Goal: Task Accomplishment & Management: Use online tool/utility

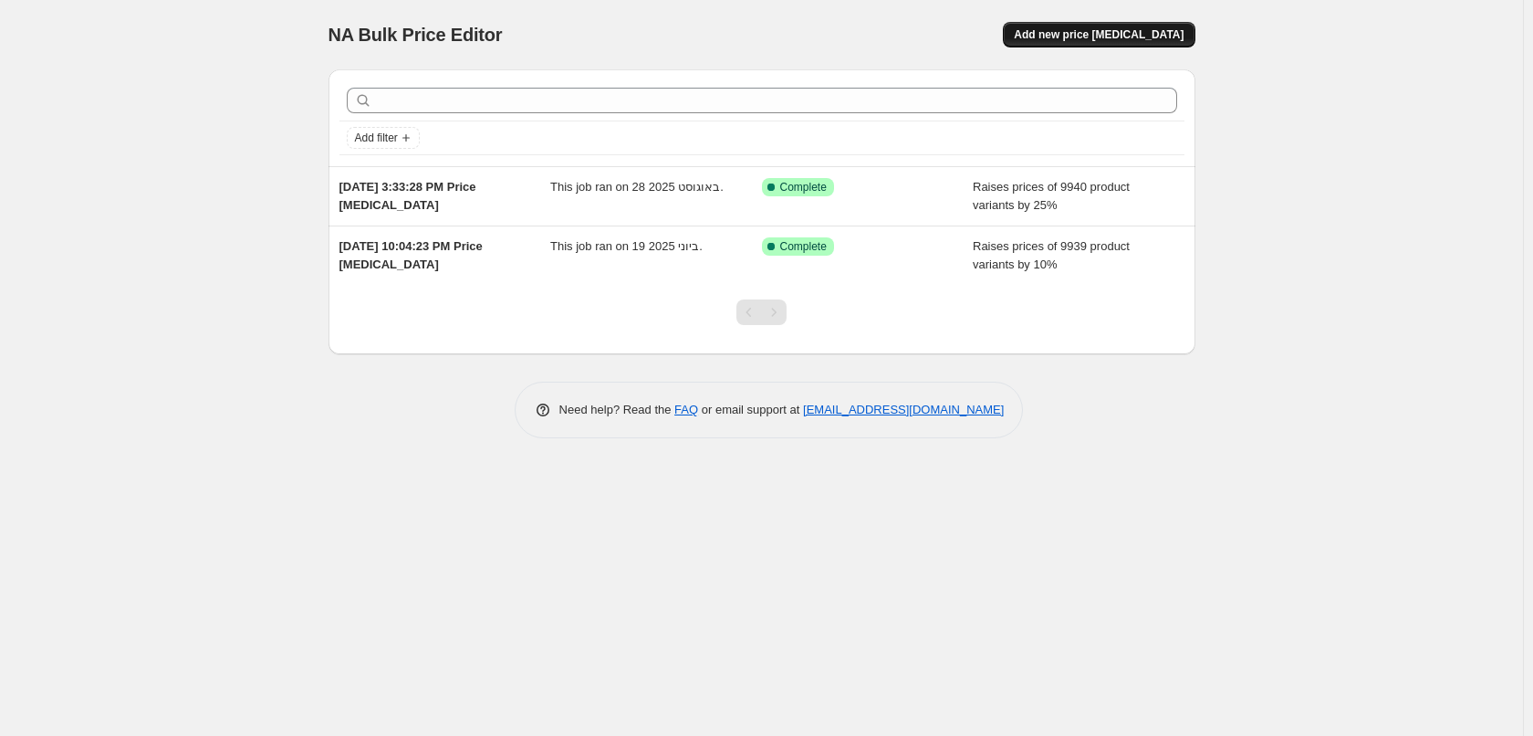
click at [1112, 28] on span "Add new price change job" at bounding box center [1099, 34] width 170 height 15
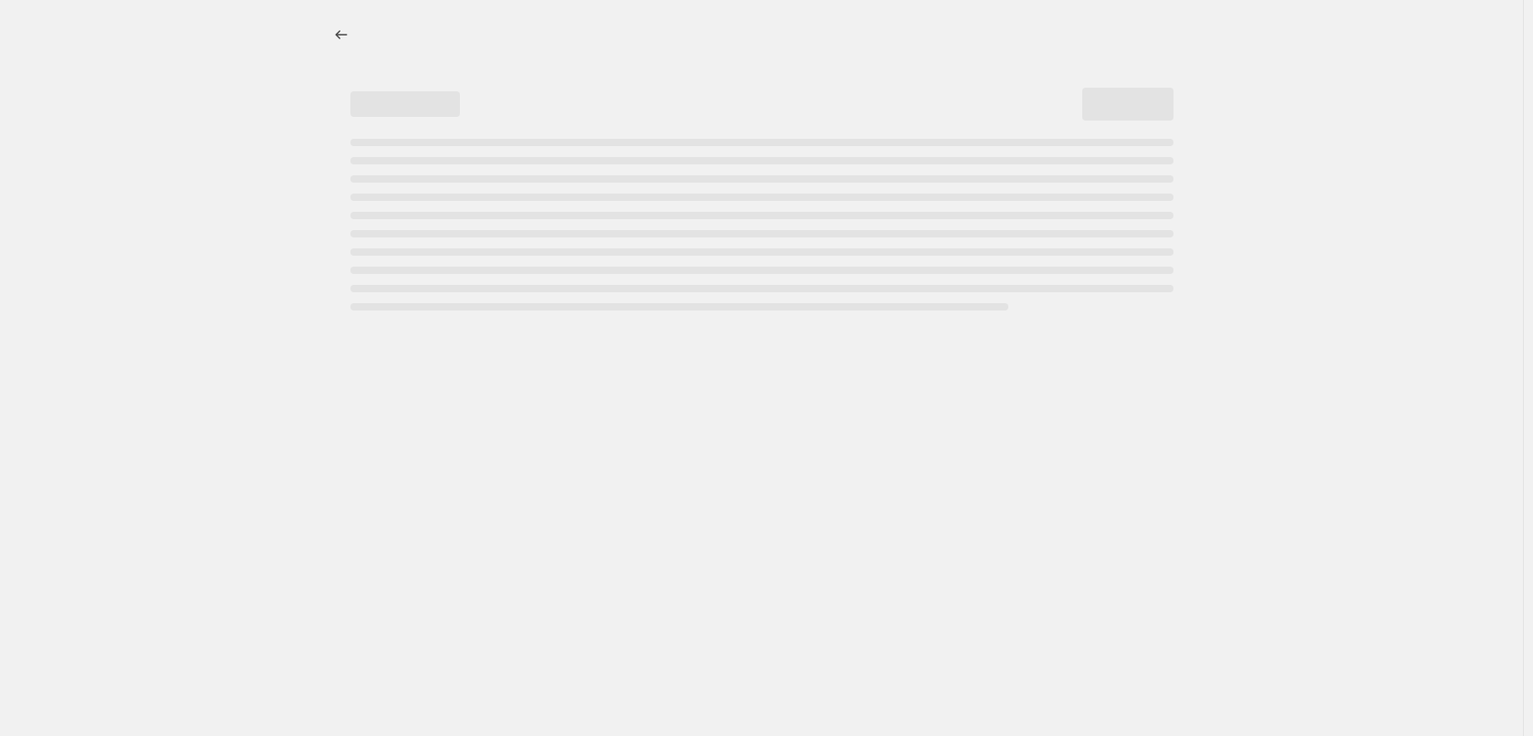
select select "percentage"
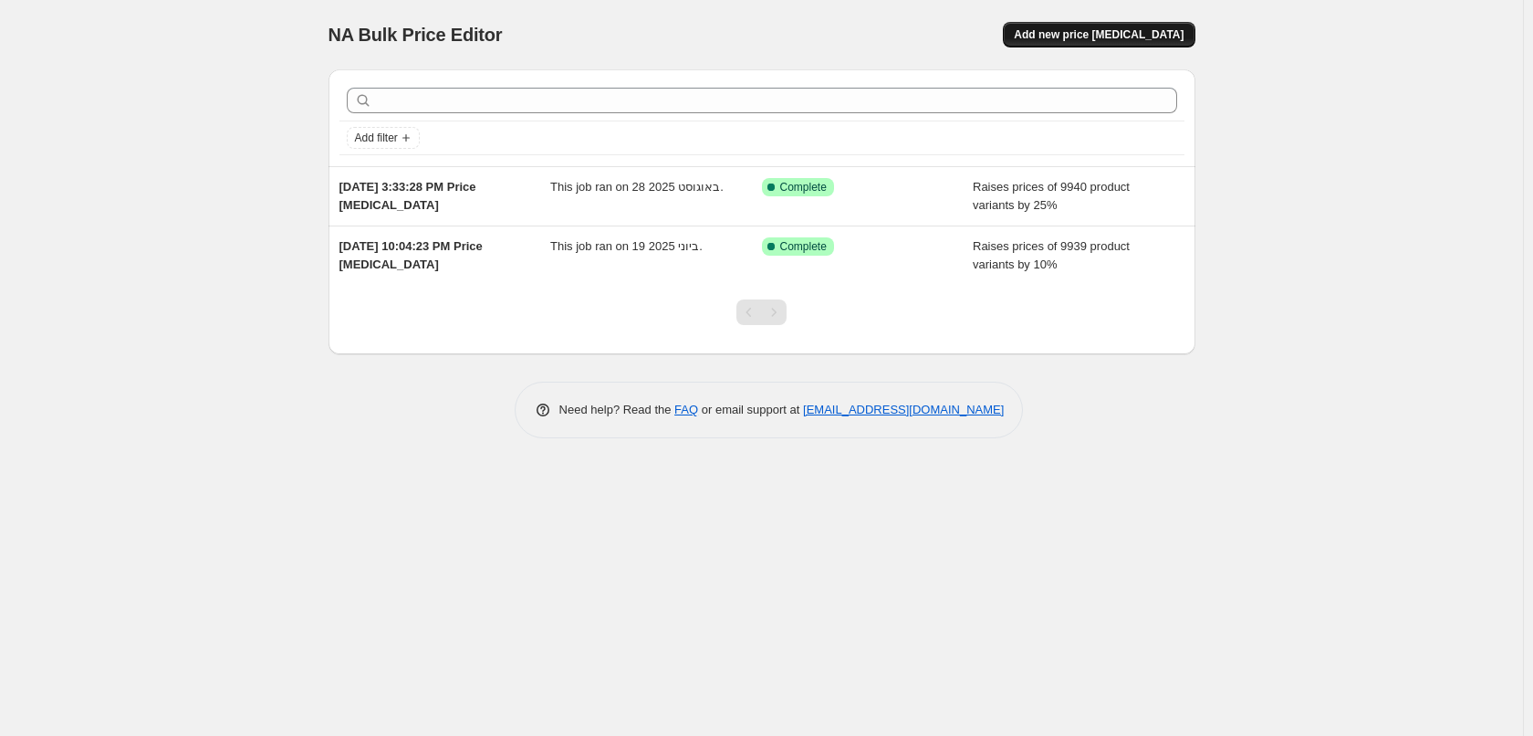
click at [1142, 28] on span "Add new price change job" at bounding box center [1099, 34] width 170 height 15
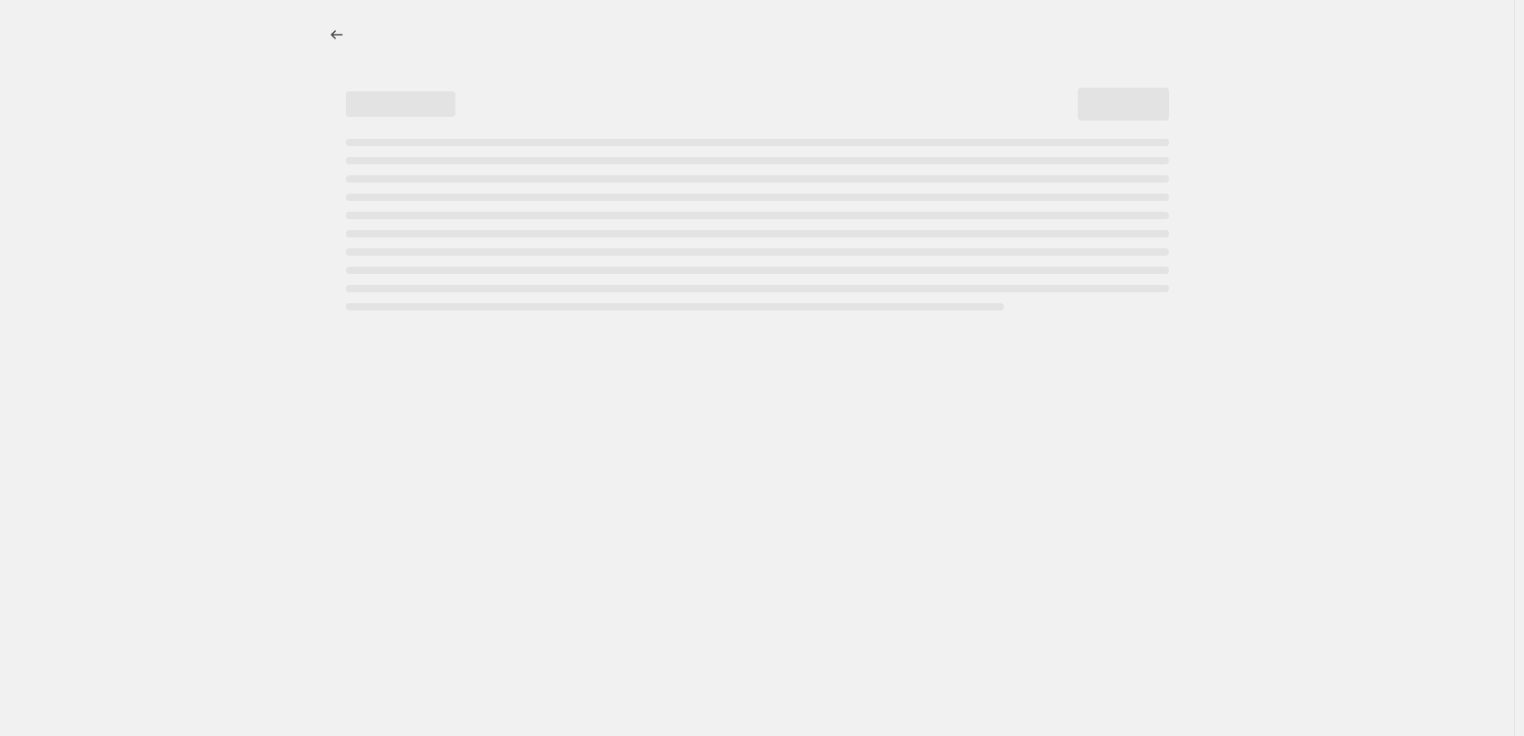
select select "percentage"
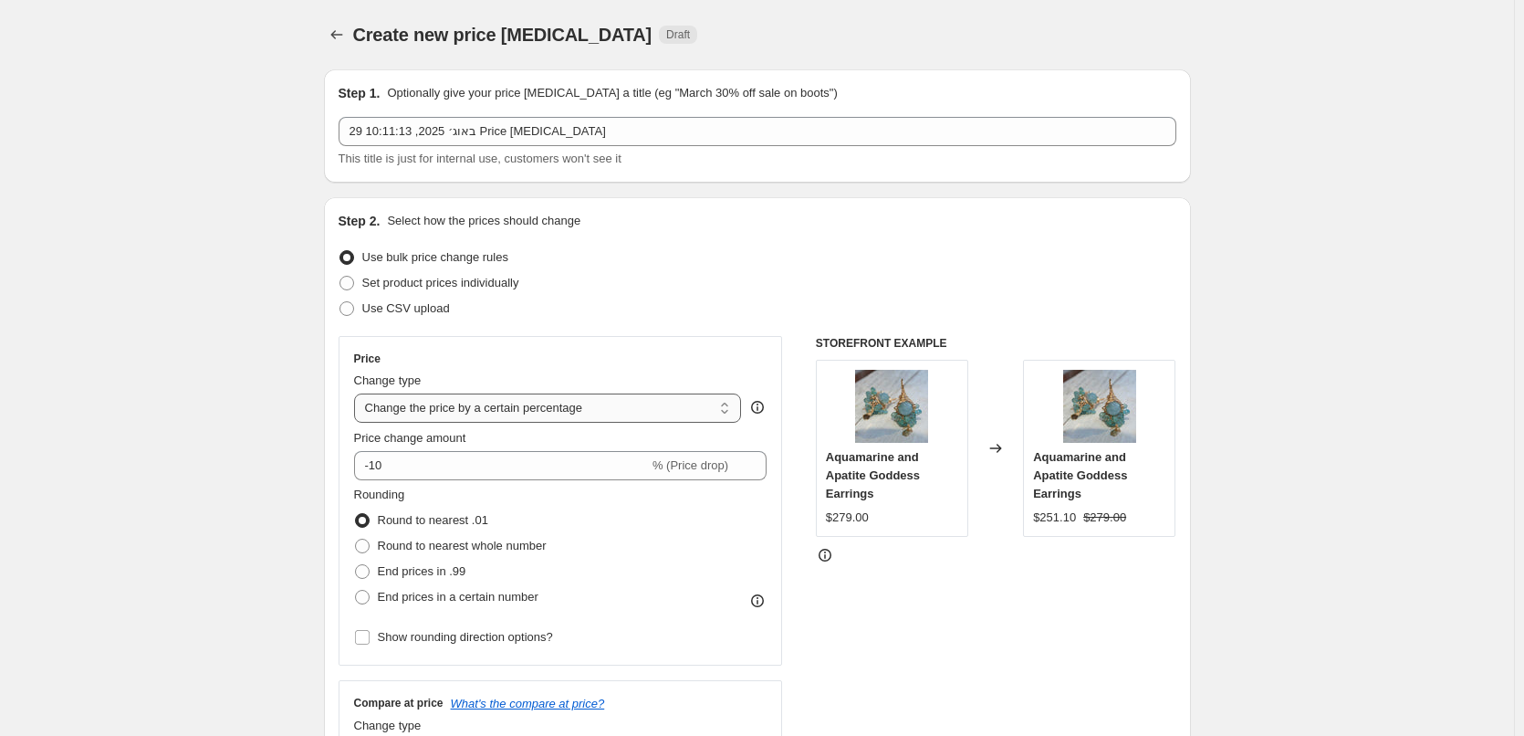
click at [727, 413] on select "Change the price to a certain amount Change the price by a certain amount Chang…" at bounding box center [548, 407] width 388 height 29
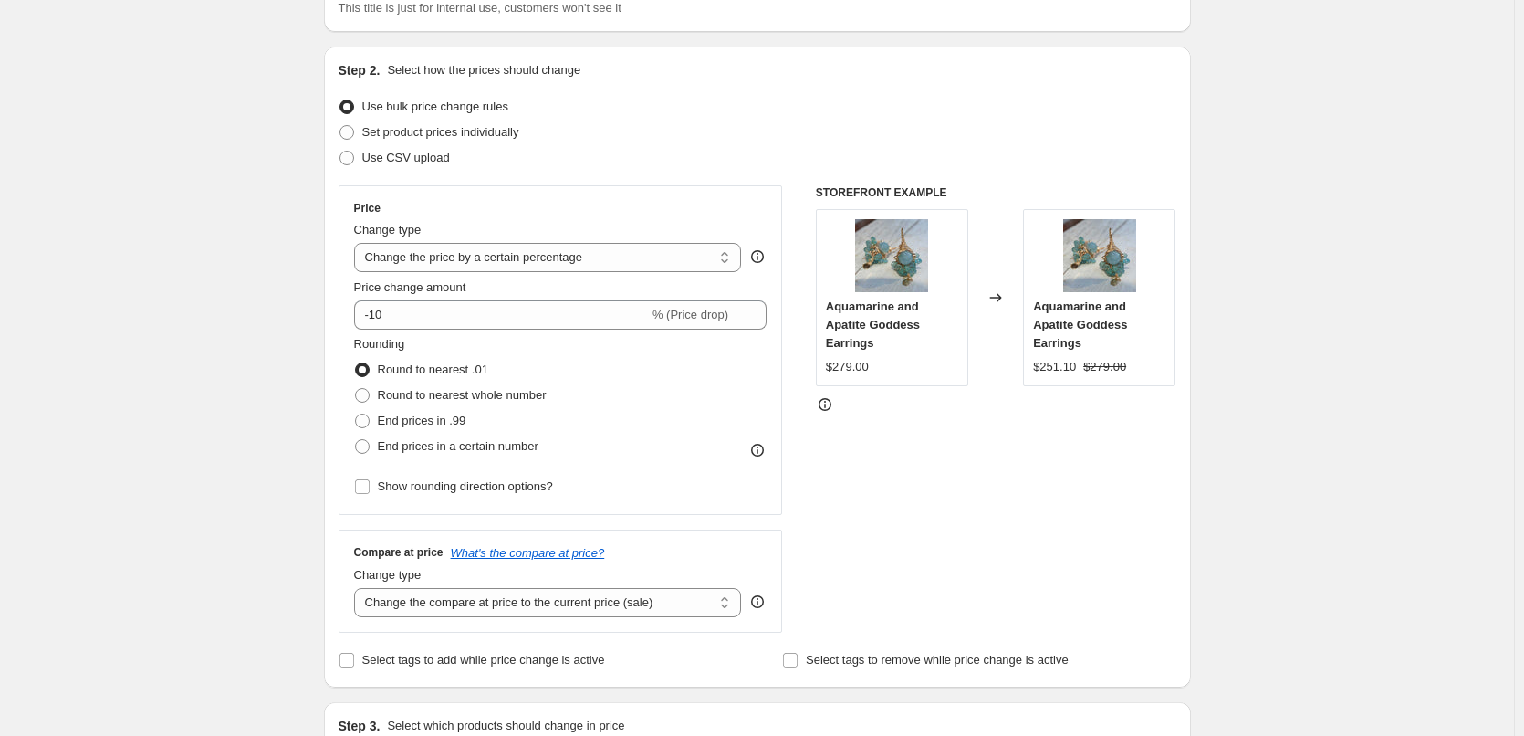
scroll to position [183, 0]
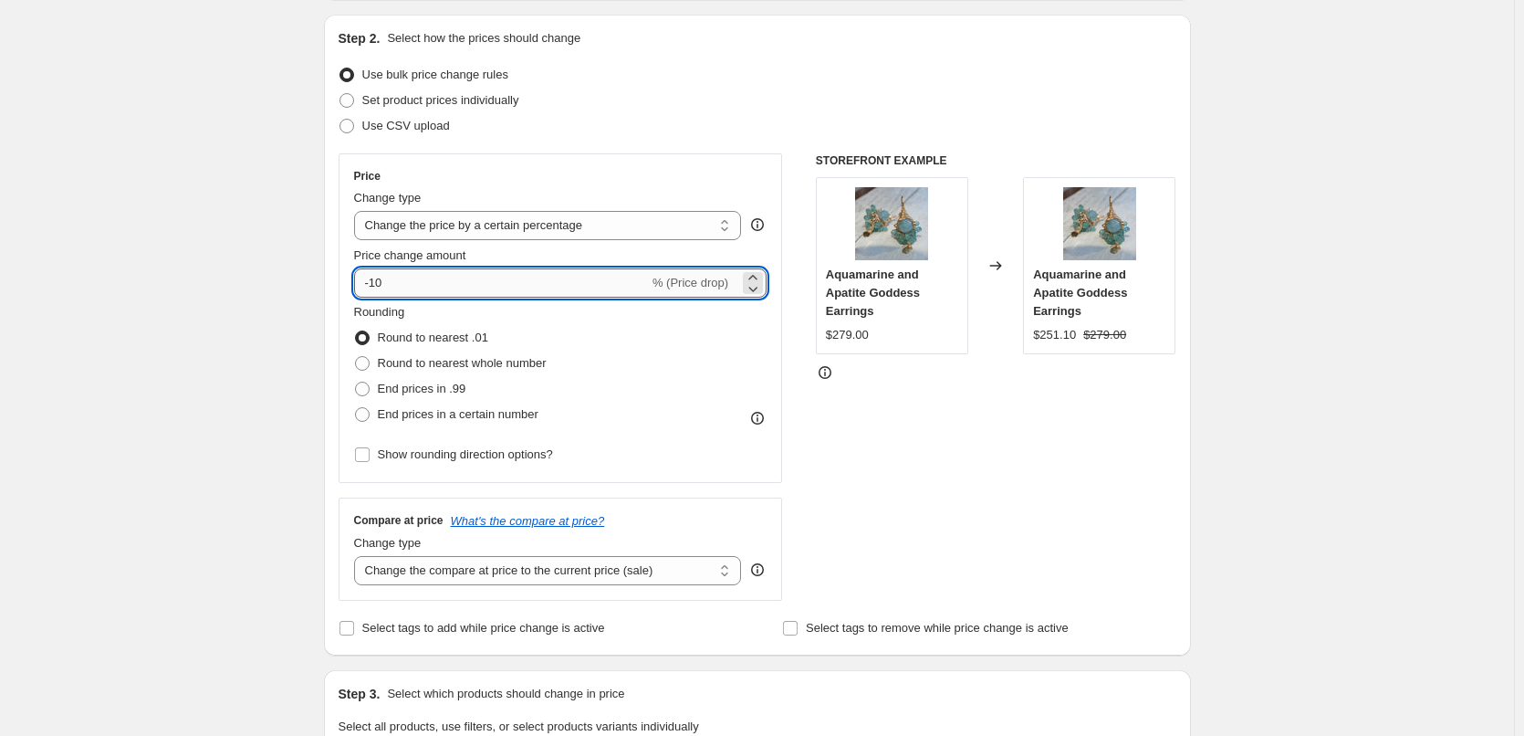
click at [436, 283] on input "-10" at bounding box center [501, 282] width 295 height 29
drag, startPoint x: 412, startPoint y: 283, endPoint x: 382, endPoint y: 279, distance: 29.4
click at [382, 279] on input "-10" at bounding box center [501, 282] width 295 height 29
drag, startPoint x: 393, startPoint y: 279, endPoint x: 376, endPoint y: 284, distance: 17.9
click at [376, 284] on input "-12" at bounding box center [501, 282] width 295 height 29
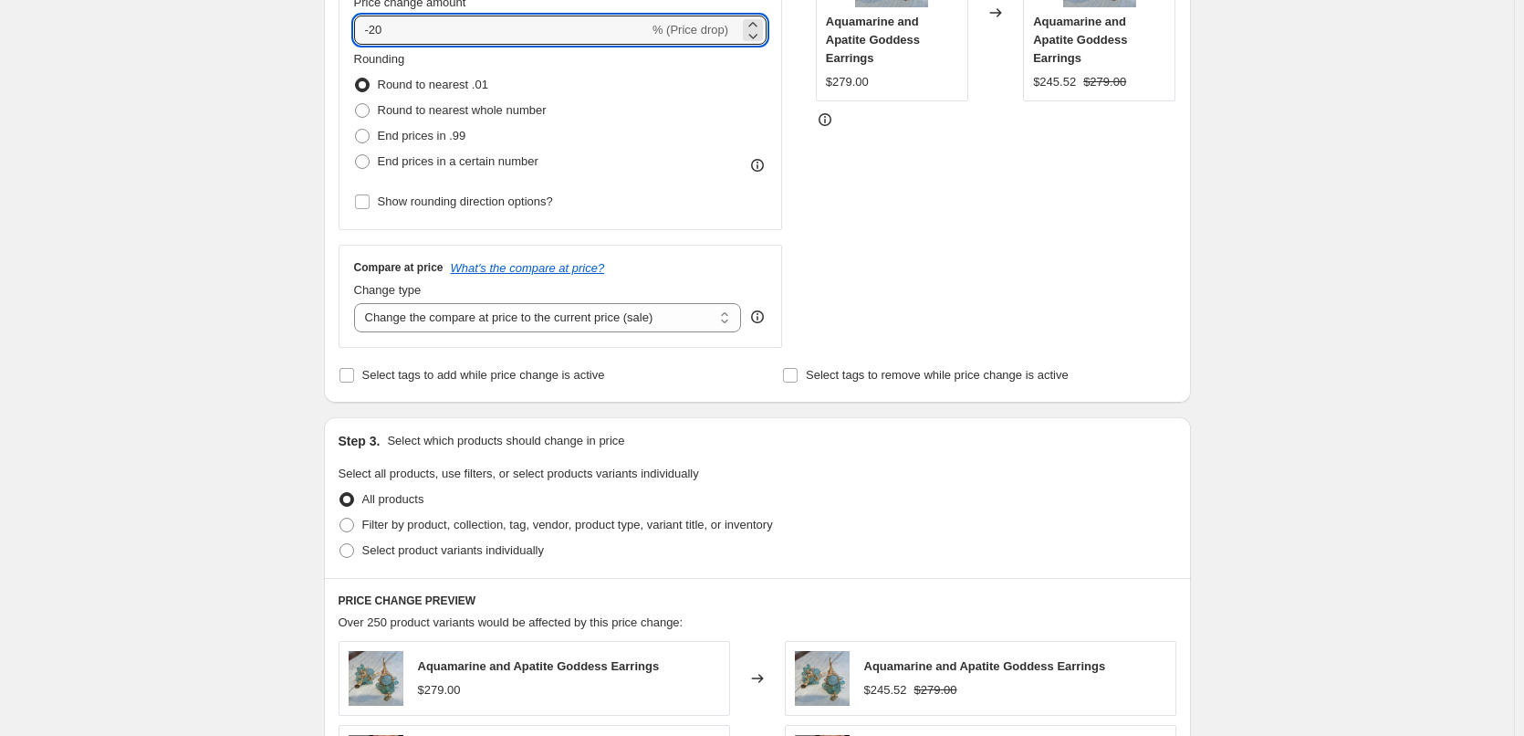
scroll to position [456, 0]
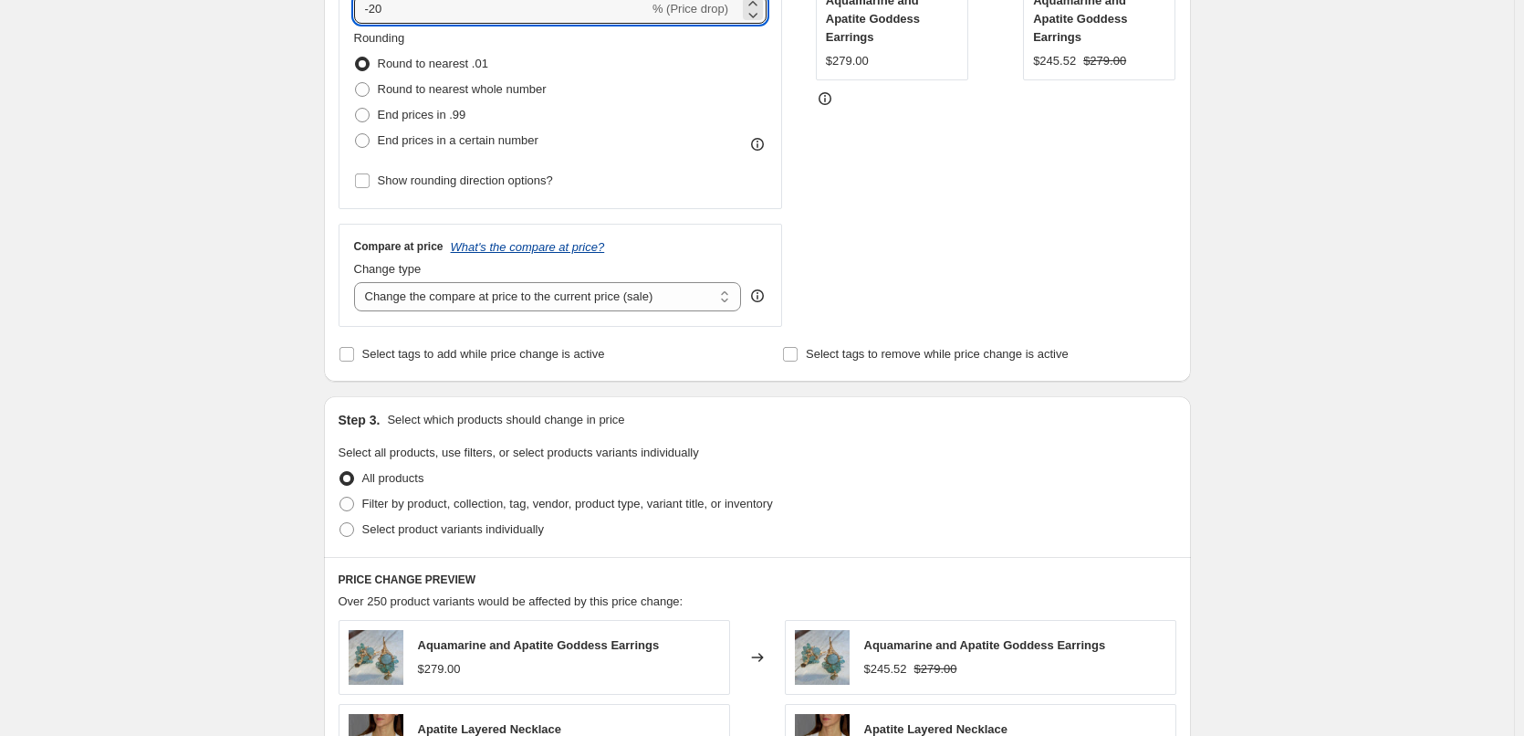
type input "-20"
click at [602, 242] on icon "What's the compare at price?" at bounding box center [528, 247] width 154 height 14
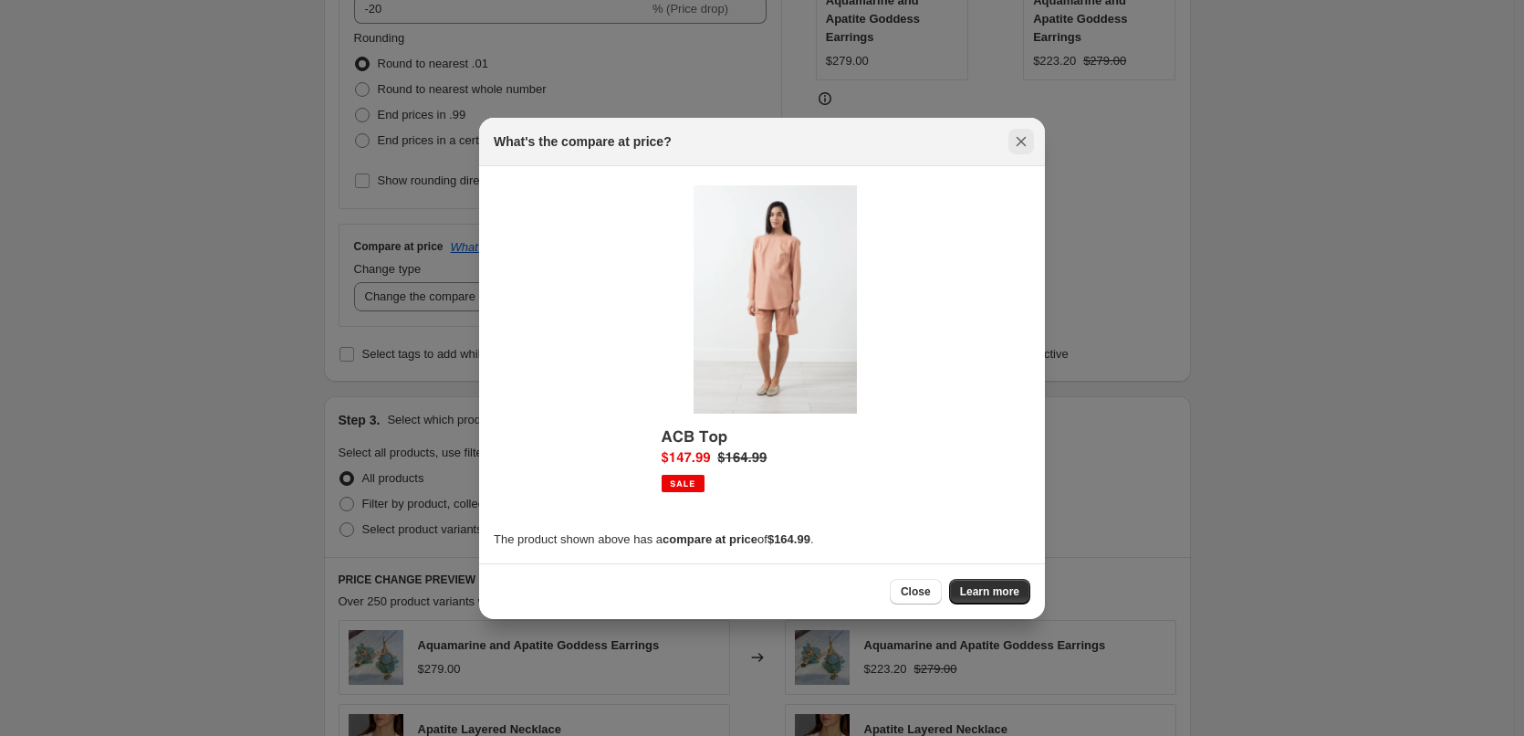
click at [1022, 143] on icon "Close" at bounding box center [1021, 141] width 18 height 18
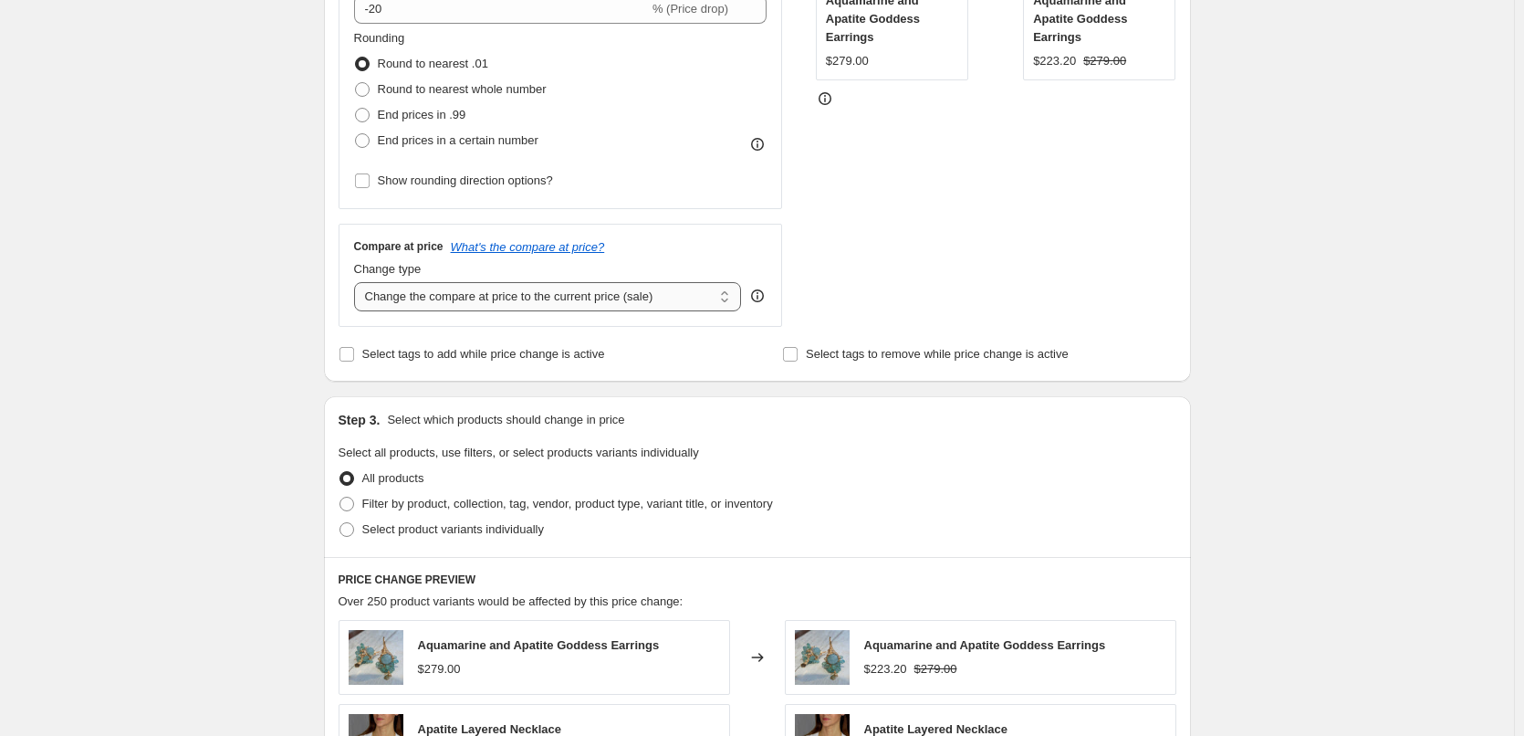
click at [726, 300] on select "Change the compare at price to the current price (sale) Change the compare at p…" at bounding box center [548, 296] width 388 height 29
click at [440, 298] on select "Change the compare at price to the current price (sale) Change the compare at p…" at bounding box center [548, 296] width 388 height 29
select select "remove"
click at [358, 282] on select "Change the compare at price to the current price (sale) Change the compare at p…" at bounding box center [548, 296] width 388 height 29
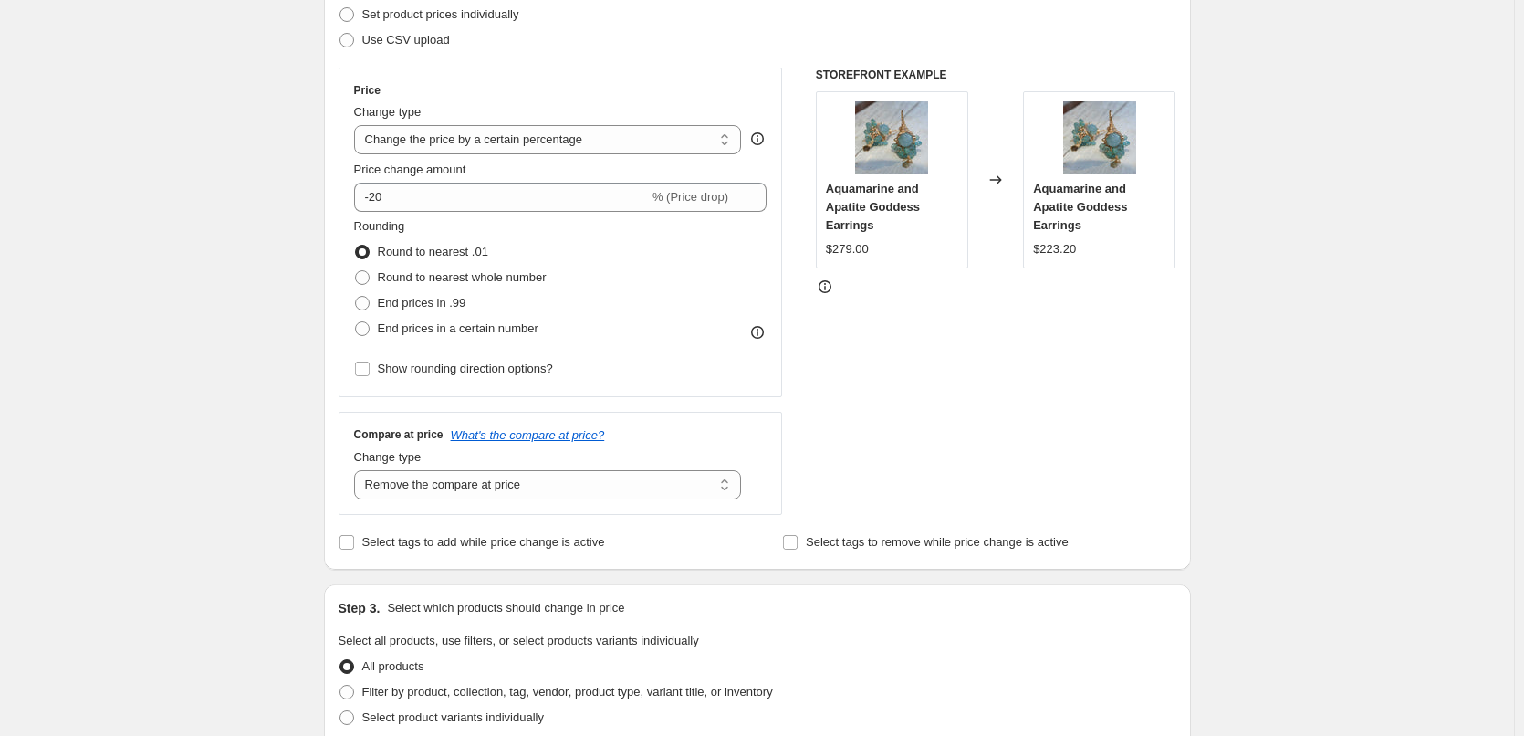
scroll to position [267, 0]
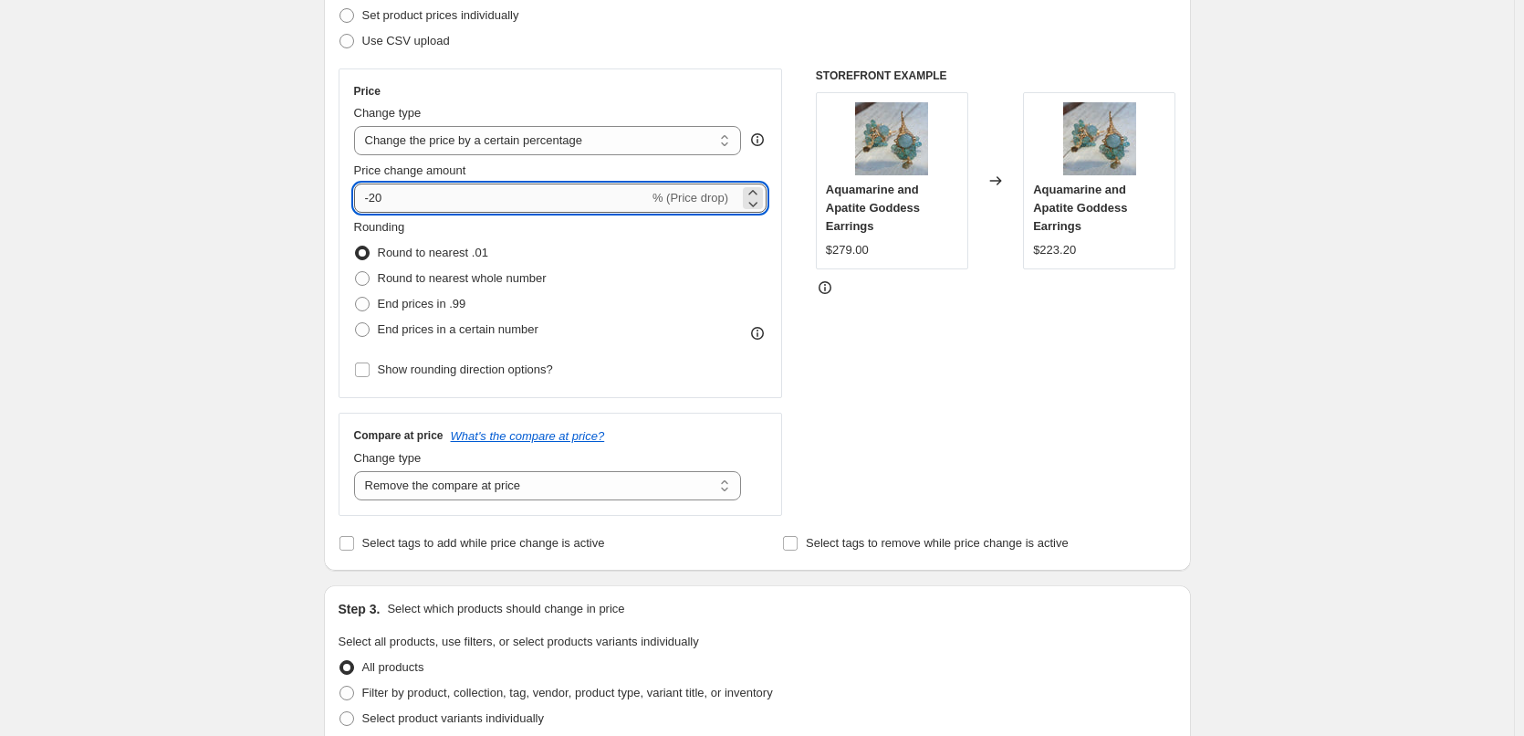
drag, startPoint x: 378, startPoint y: 202, endPoint x: 387, endPoint y: 197, distance: 10.2
click at [387, 197] on input "-20" at bounding box center [501, 197] width 295 height 29
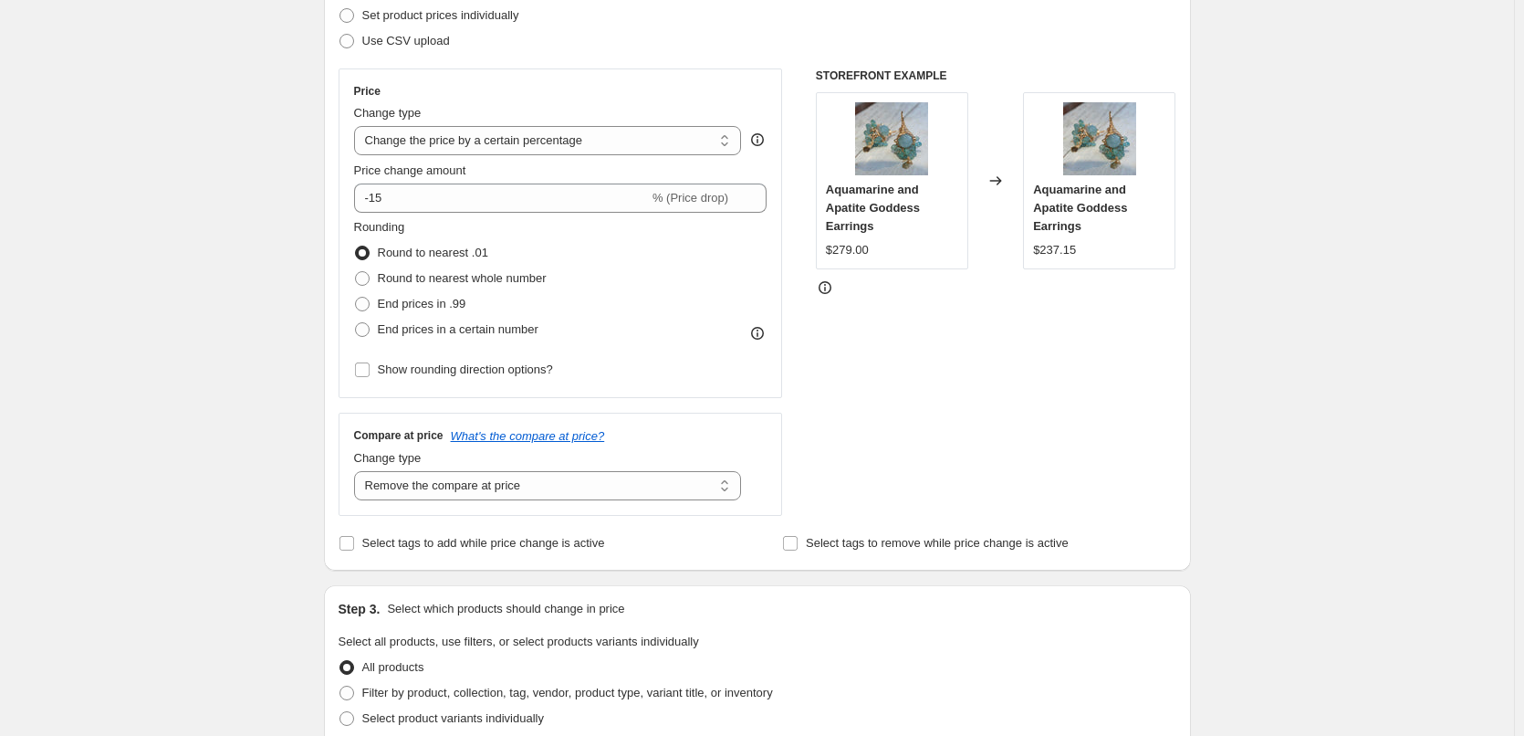
click at [1040, 359] on div "STOREFRONT EXAMPLE Aquamarine and Apatite Goddess Earrings $279.00 Changed to A…" at bounding box center [996, 291] width 361 height 447
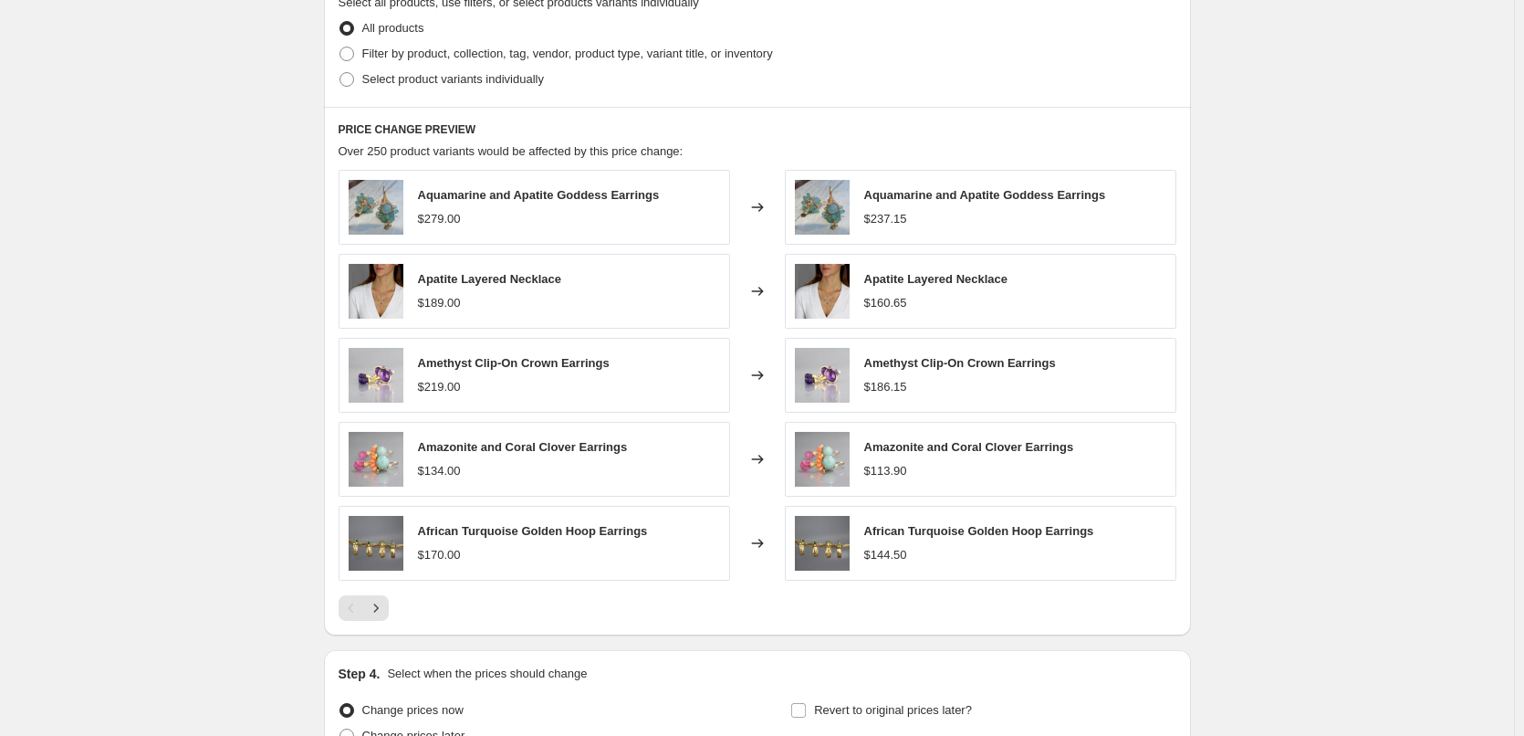
scroll to position [1089, 0]
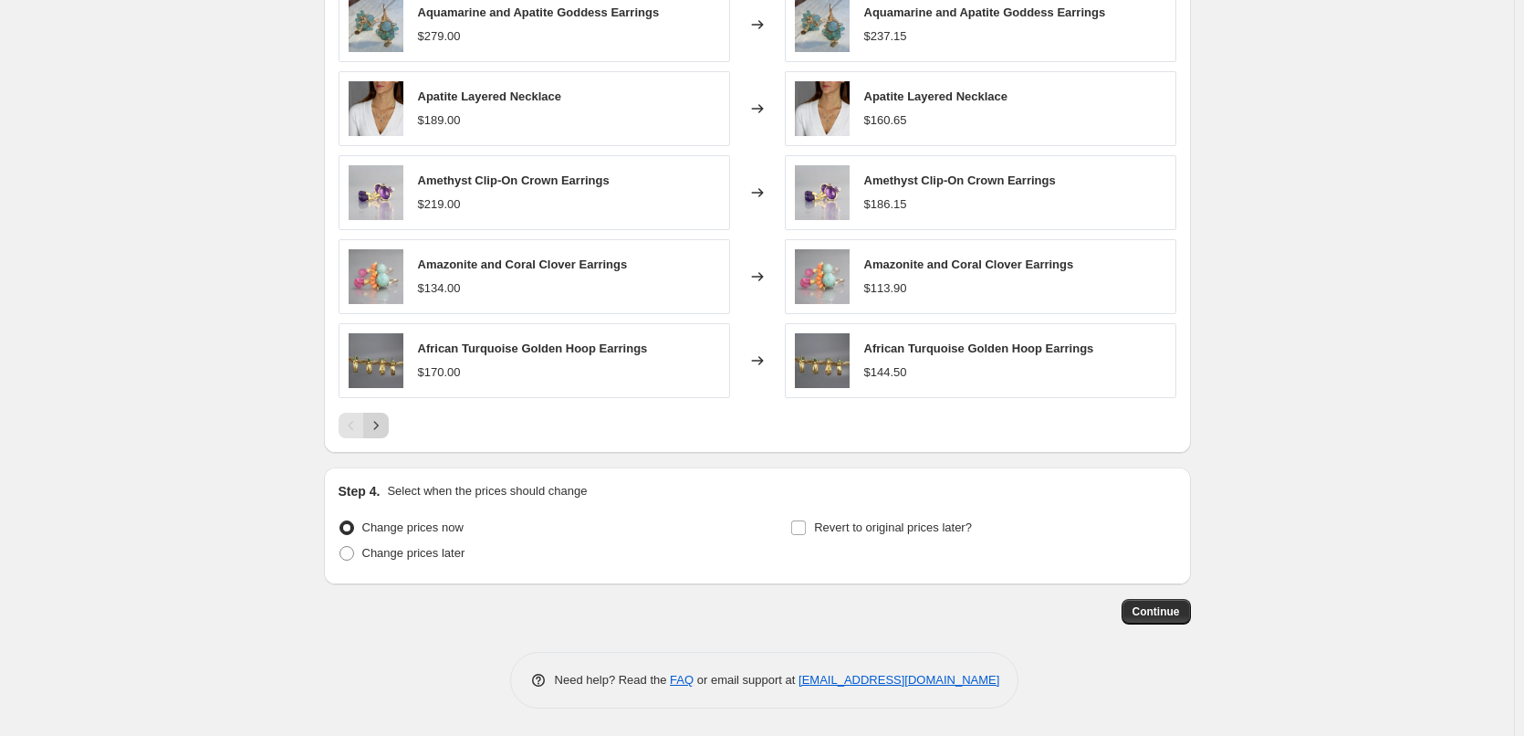
click at [380, 423] on icon "Next" at bounding box center [376, 425] width 18 height 18
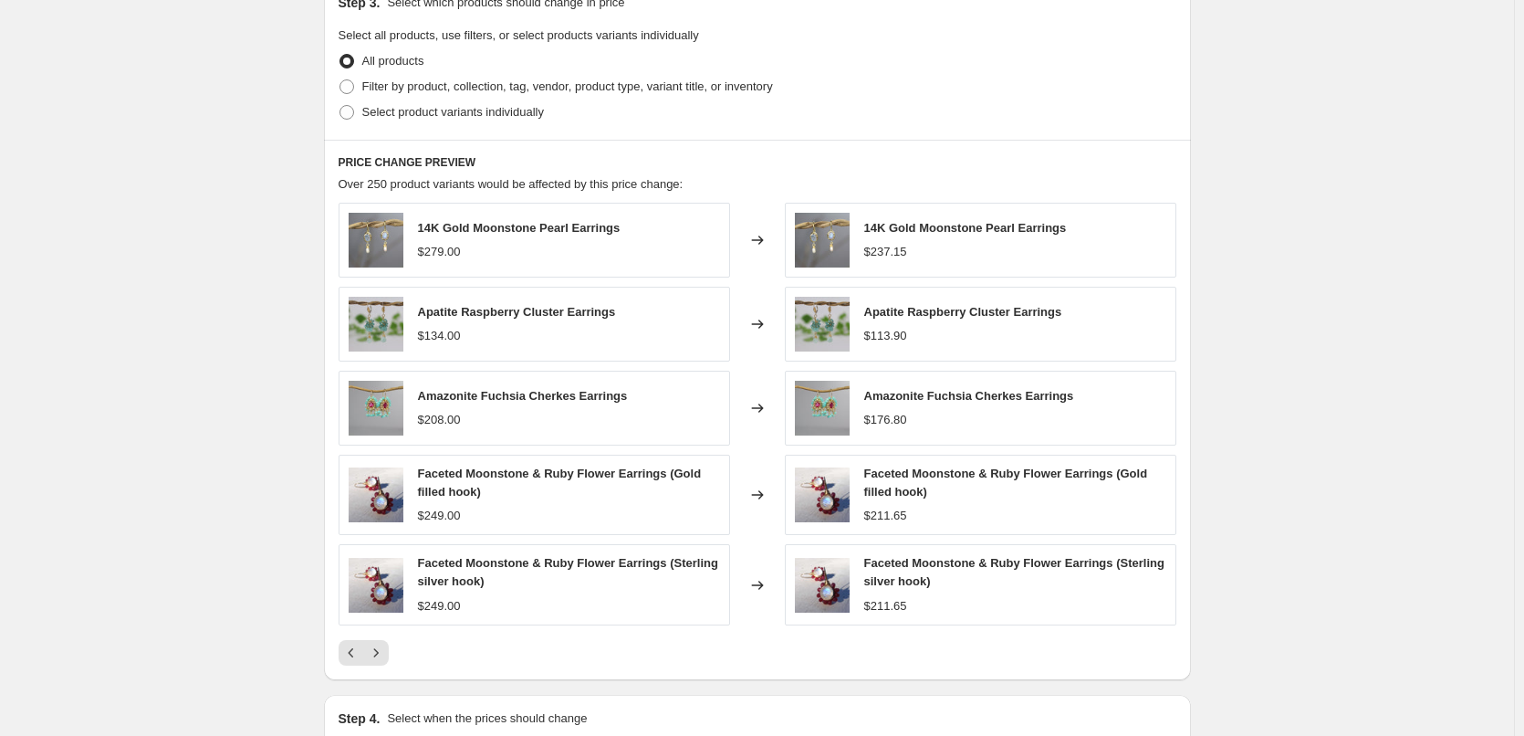
scroll to position [815, 0]
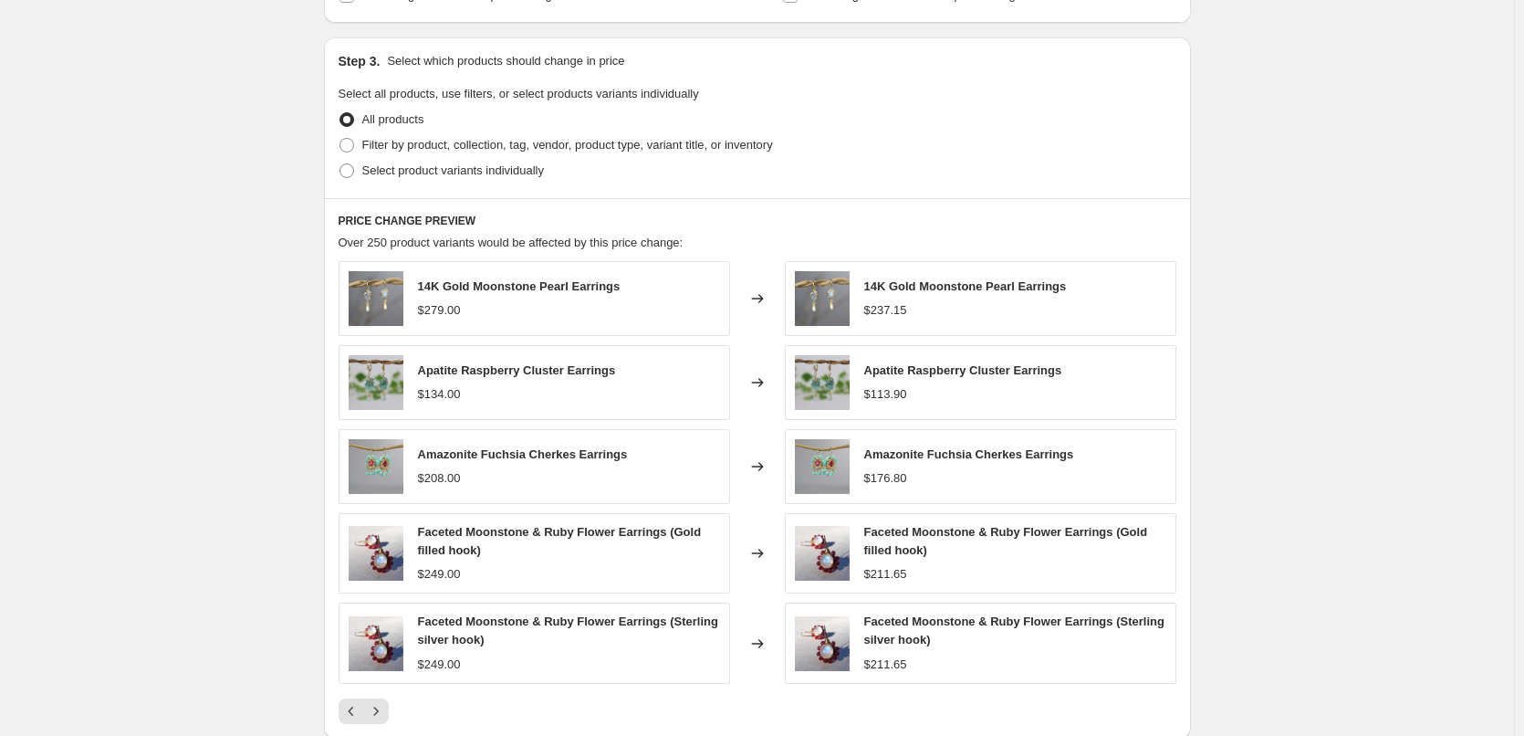
click at [519, 454] on span "Amazonite Fuchsia Cherkes Earrings" at bounding box center [523, 454] width 210 height 14
copy span "Amazonite Fuchsia Cherkes Earrings"
click at [1245, 367] on div "Create new price change job. This page is ready Create new price change job Dra…" at bounding box center [757, 103] width 1514 height 1836
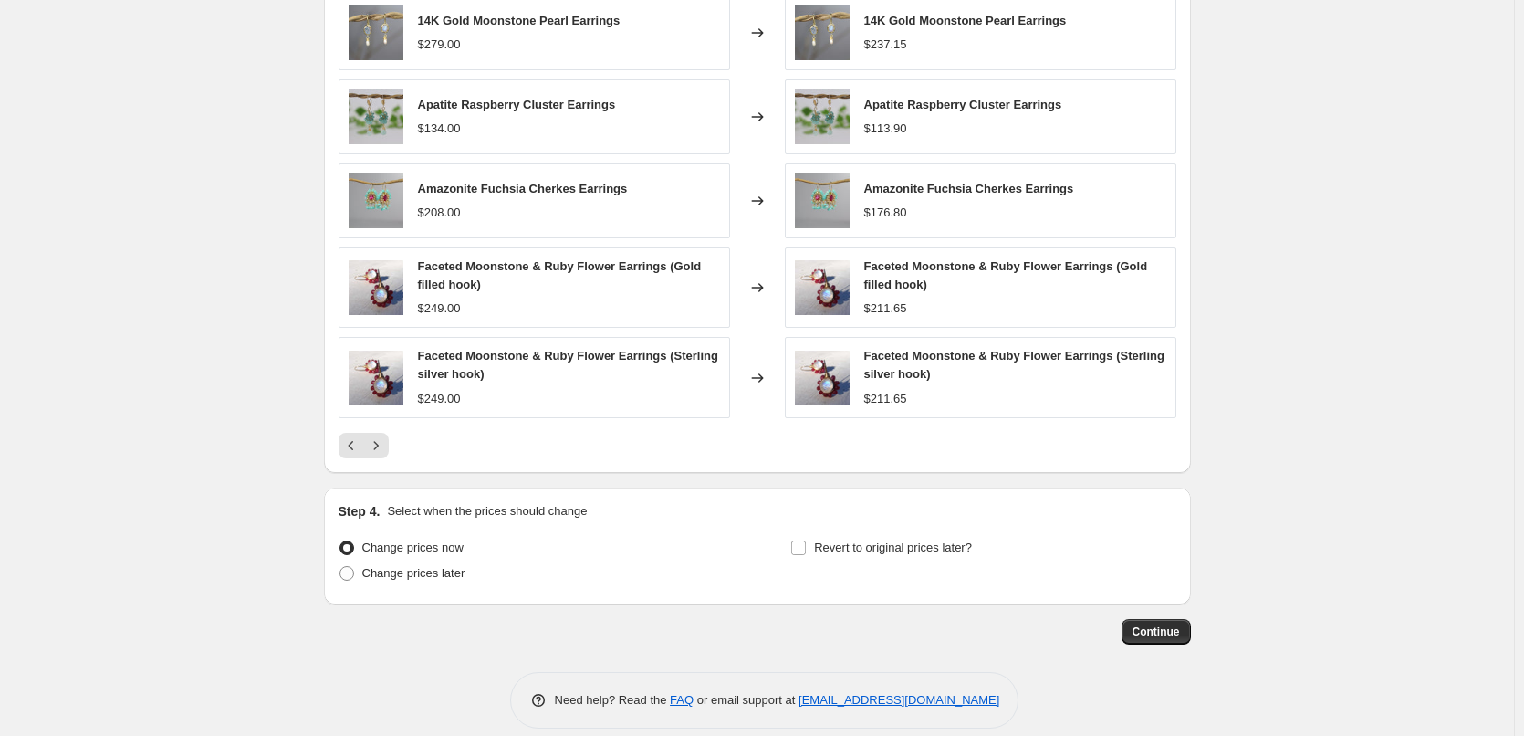
scroll to position [1089, 0]
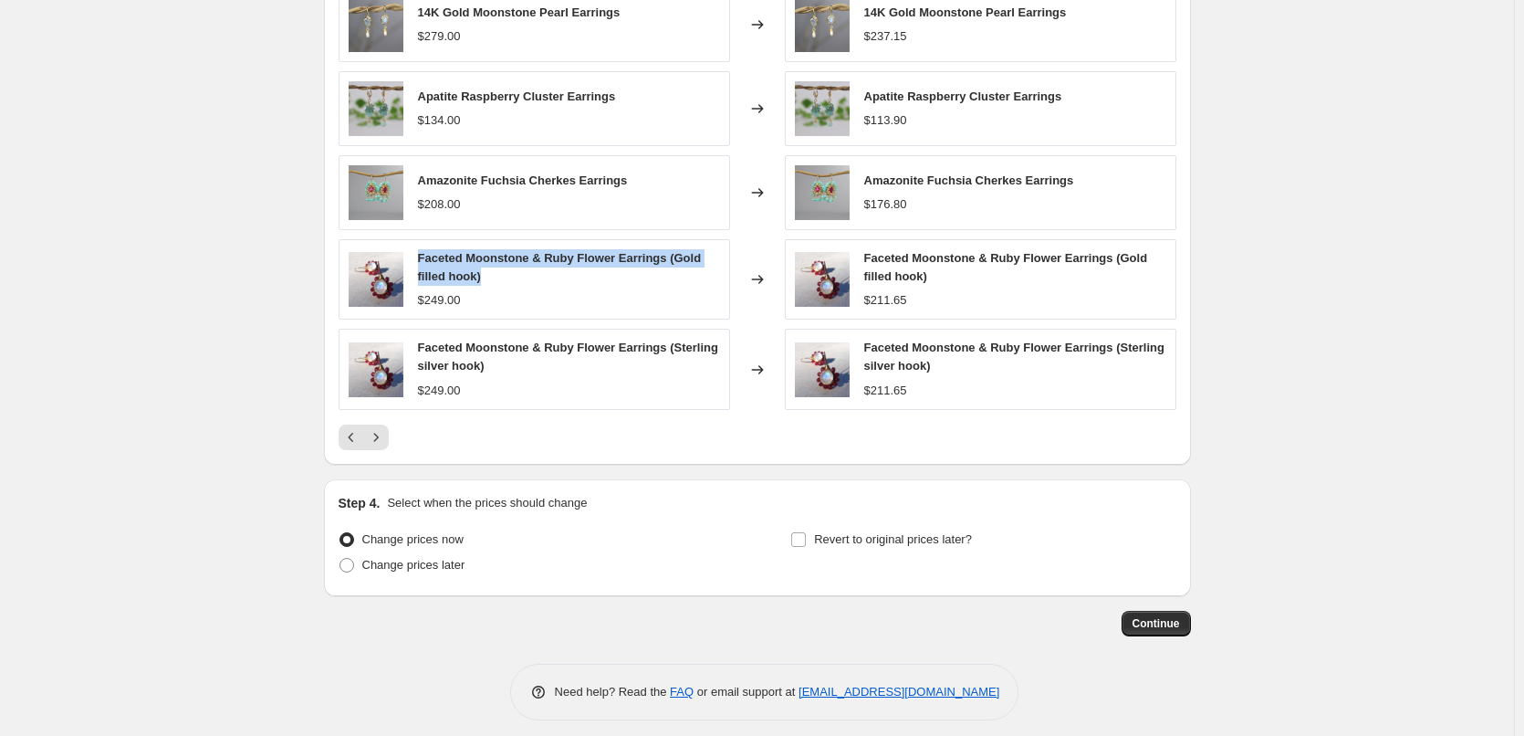
drag, startPoint x: 423, startPoint y: 260, endPoint x: 486, endPoint y: 271, distance: 64.8
click at [486, 271] on span "Faceted Moonstone & Ruby Flower Earrings (Gold filled hook)" at bounding box center [560, 267] width 284 height 32
copy span "Faceted Moonstone & Ruby Flower Earrings (Gold filled hook)"
click at [382, 438] on icon "Next" at bounding box center [376, 437] width 18 height 18
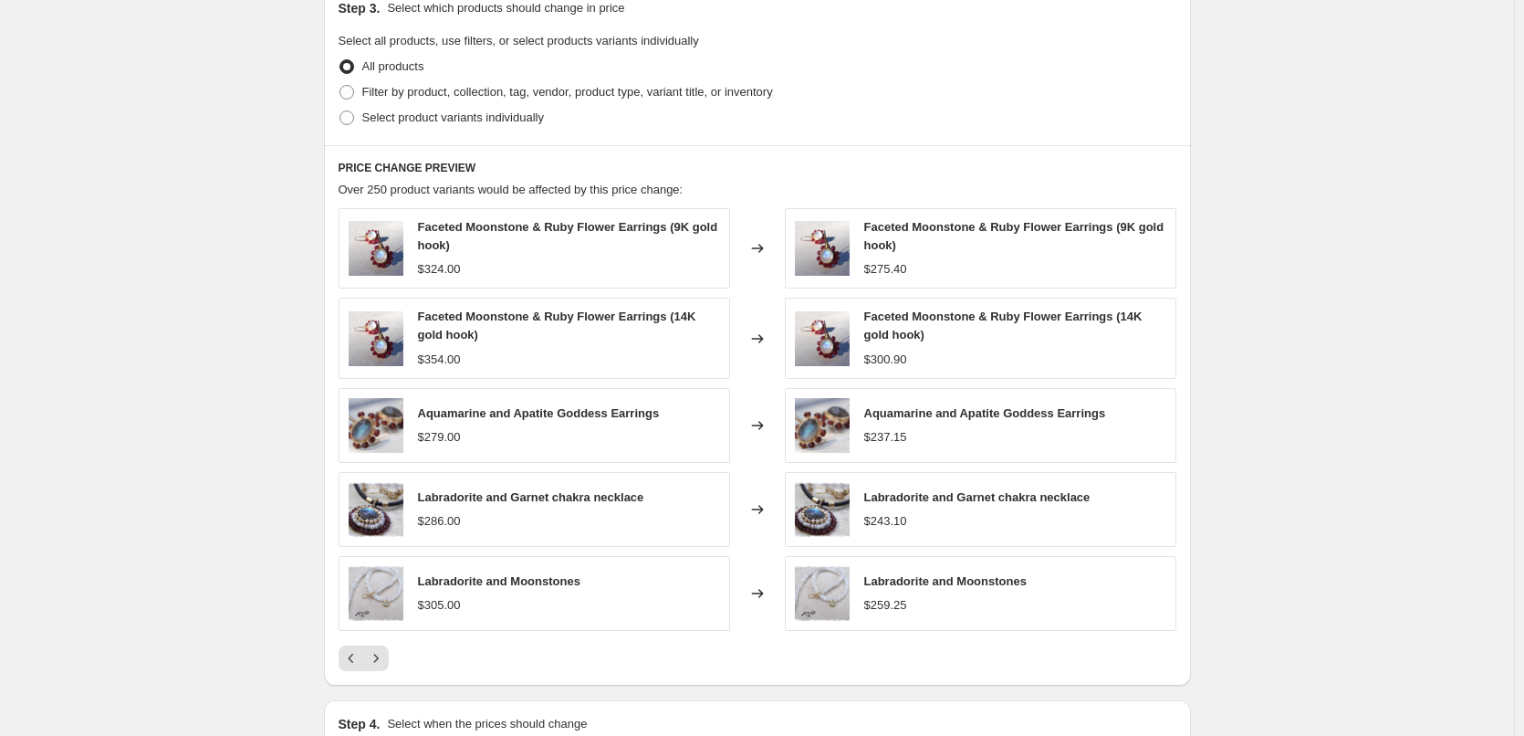
scroll to position [998, 0]
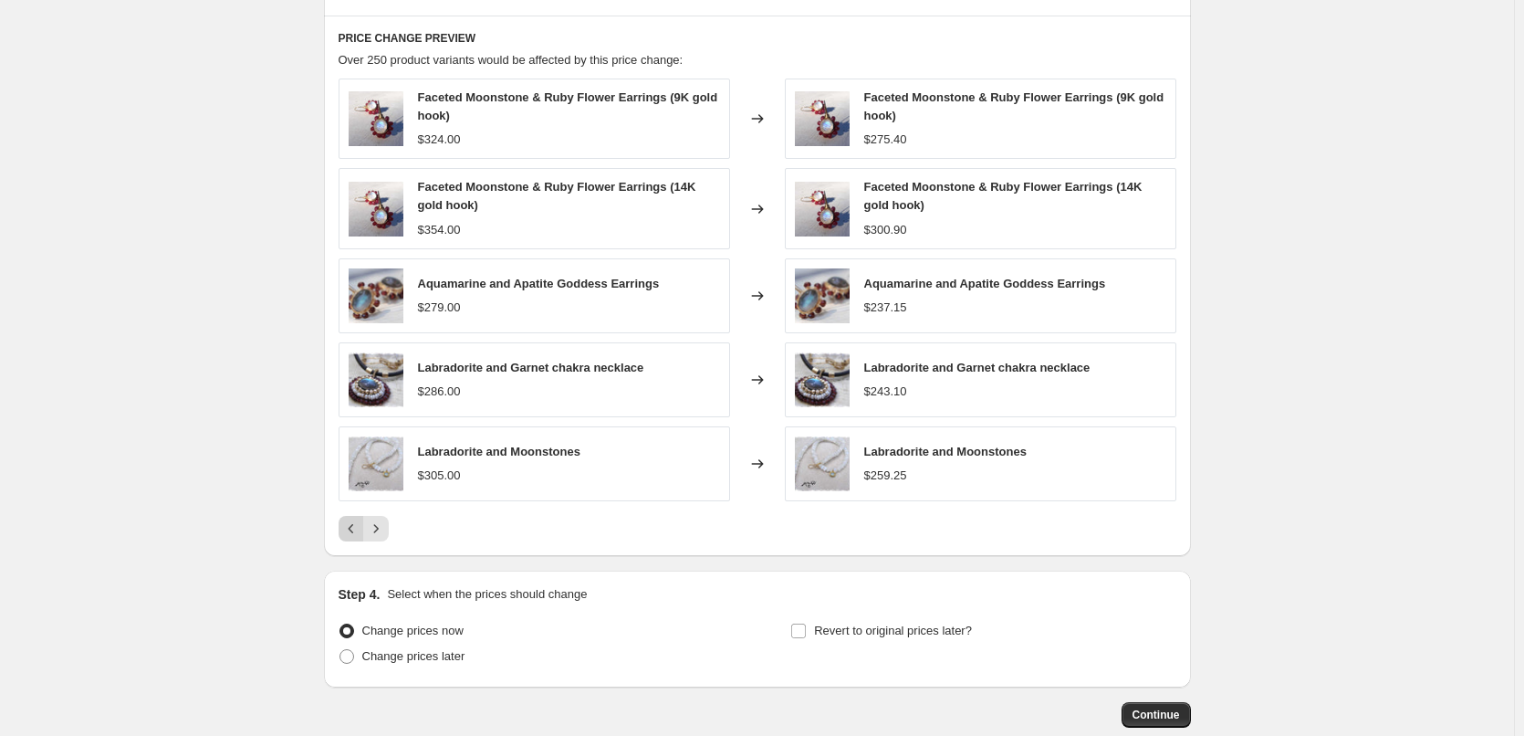
click at [348, 525] on icon "Previous" at bounding box center [351, 528] width 18 height 18
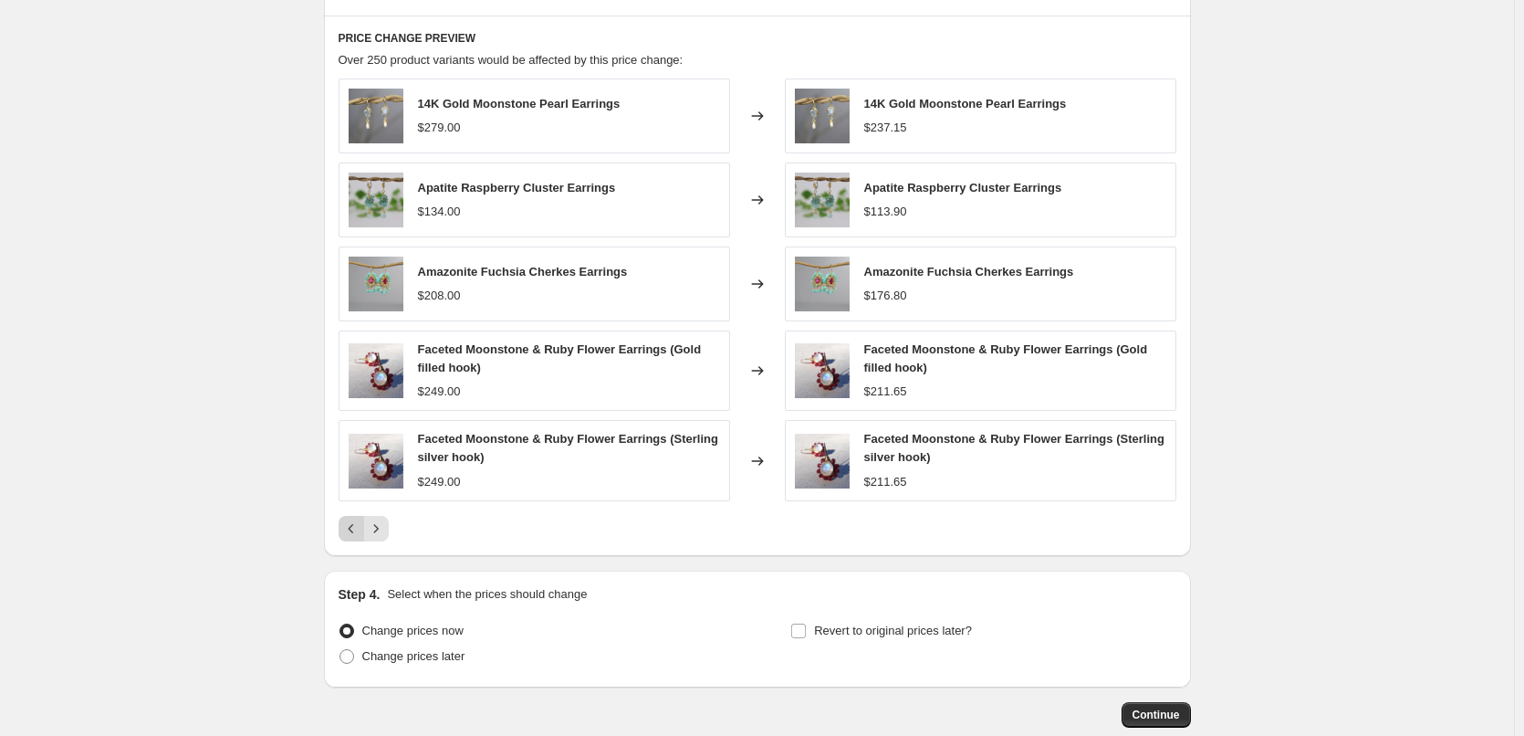
click at [359, 529] on icon "Previous" at bounding box center [351, 528] width 18 height 18
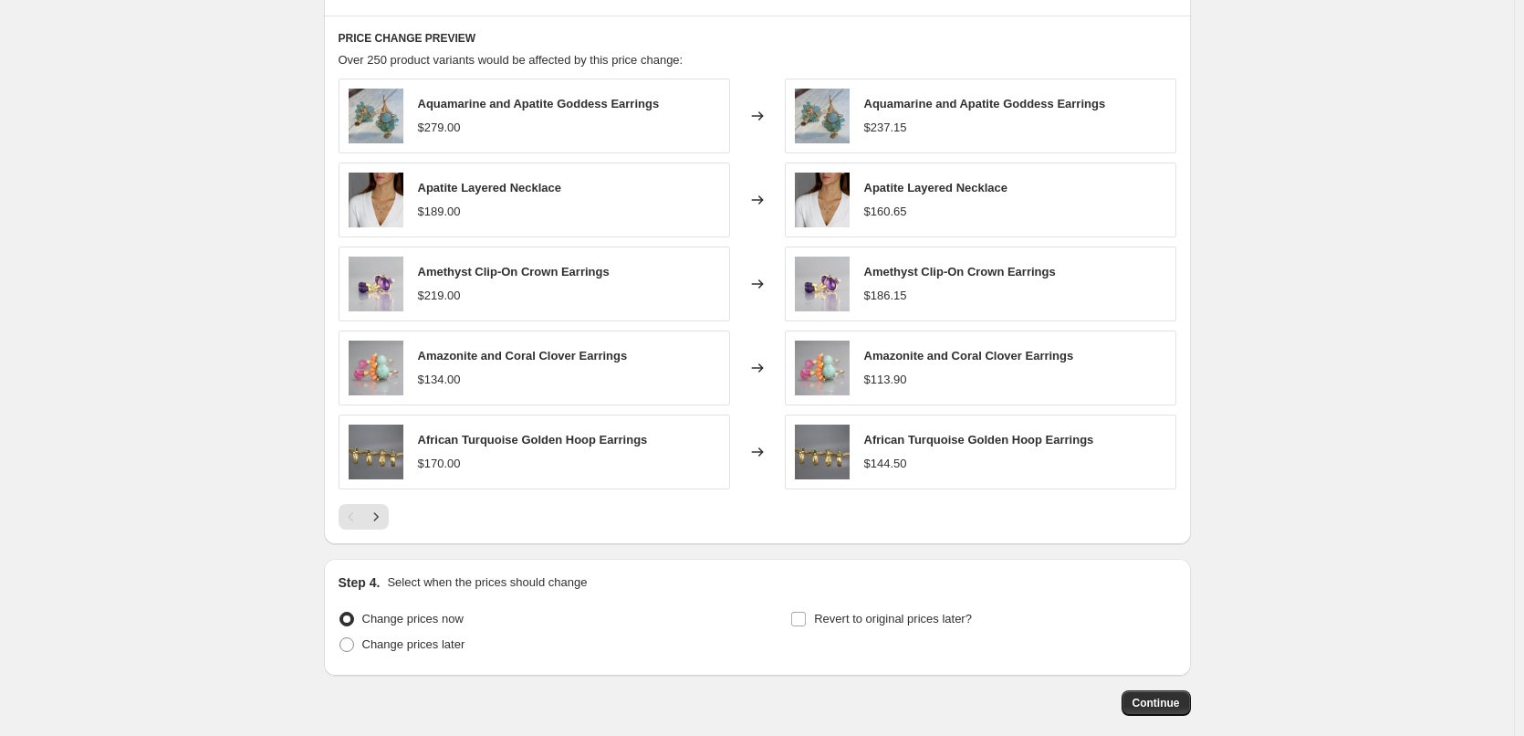
click at [465, 105] on span "Aquamarine and Apatite Goddess Earrings" at bounding box center [539, 104] width 242 height 14
copy span "Aquamarine and Apatite Goddess Earrings"
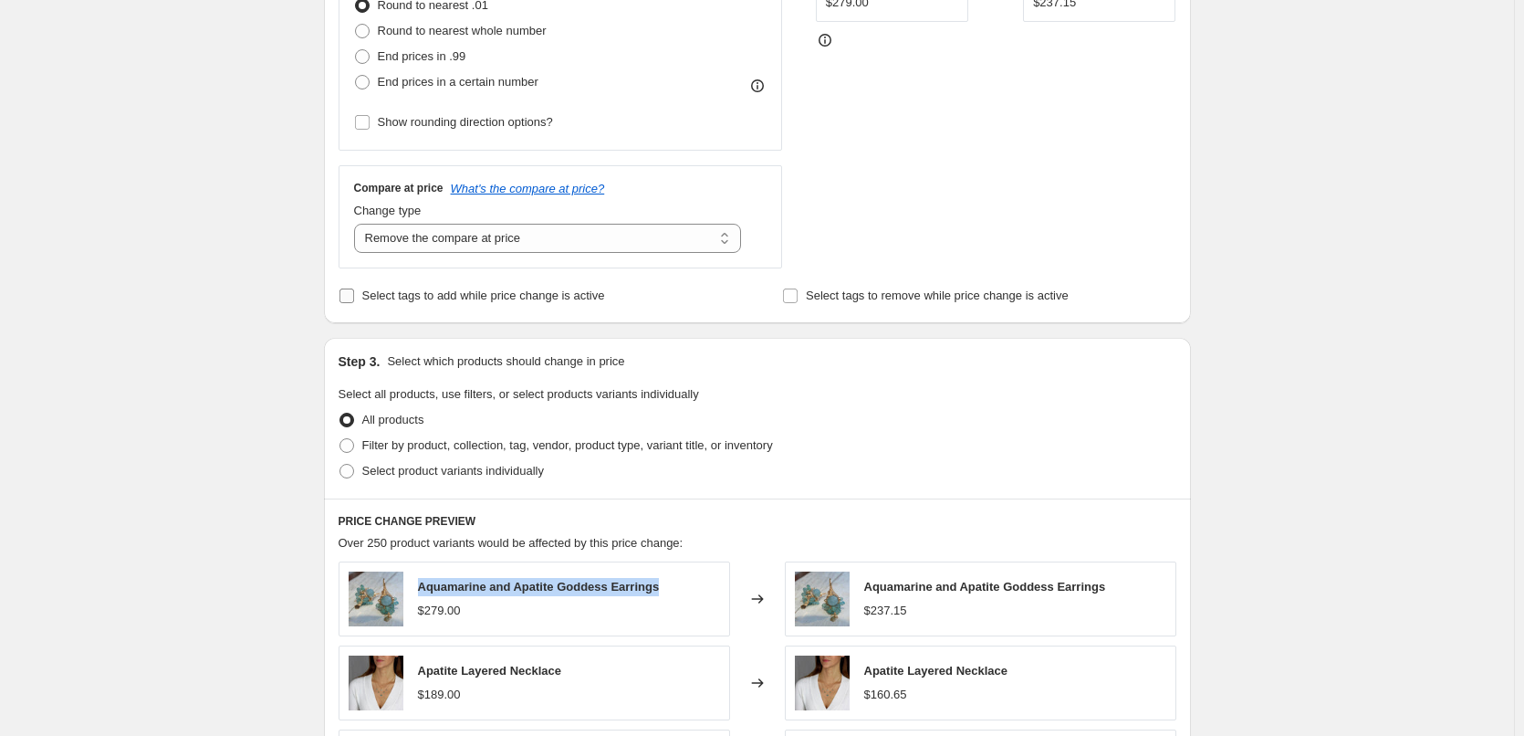
scroll to position [267, 0]
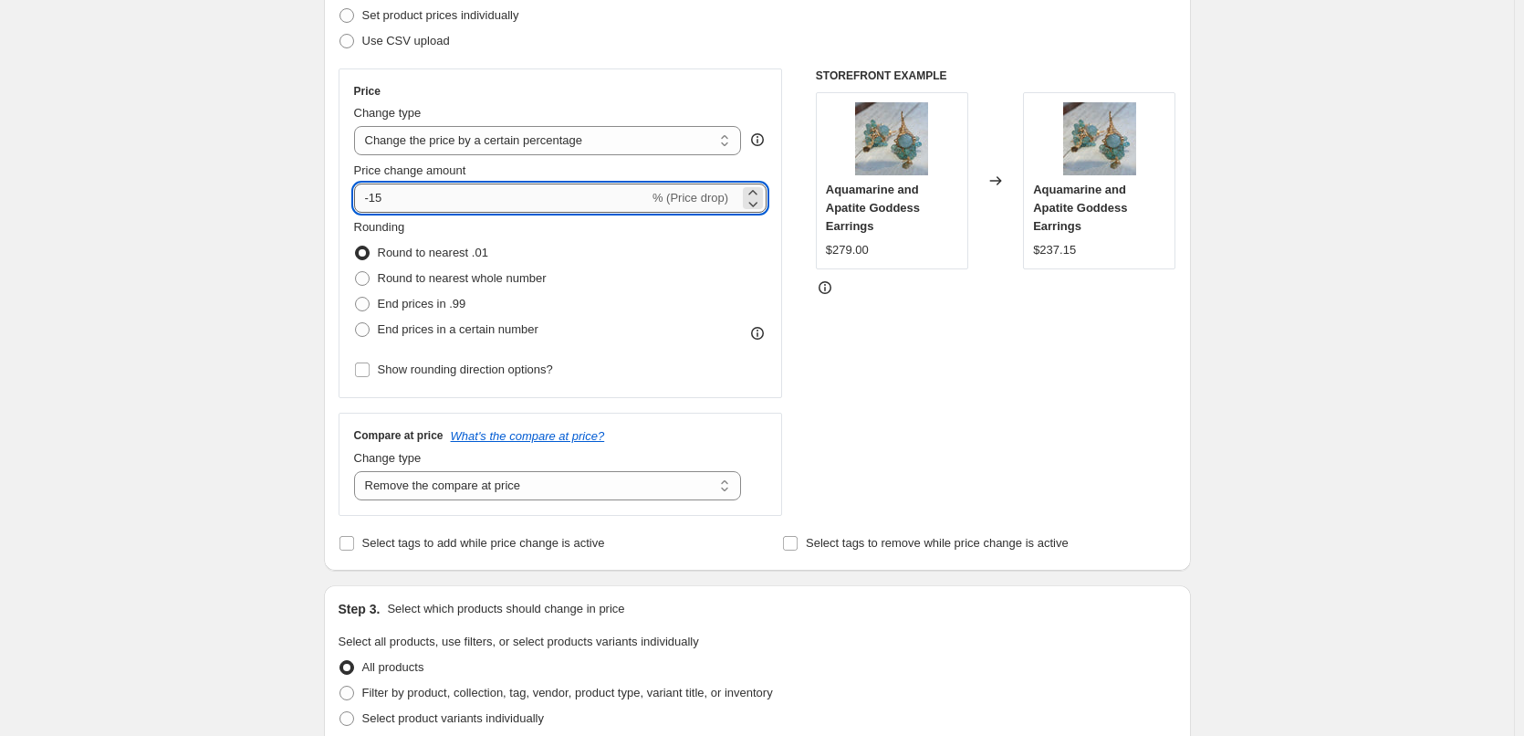
drag, startPoint x: 412, startPoint y: 198, endPoint x: 374, endPoint y: 201, distance: 37.5
click at [374, 201] on input "-15" at bounding box center [501, 197] width 295 height 29
click at [1304, 369] on div "Create new price change job. This page is ready Create new price change job Dra…" at bounding box center [757, 645] width 1514 height 1825
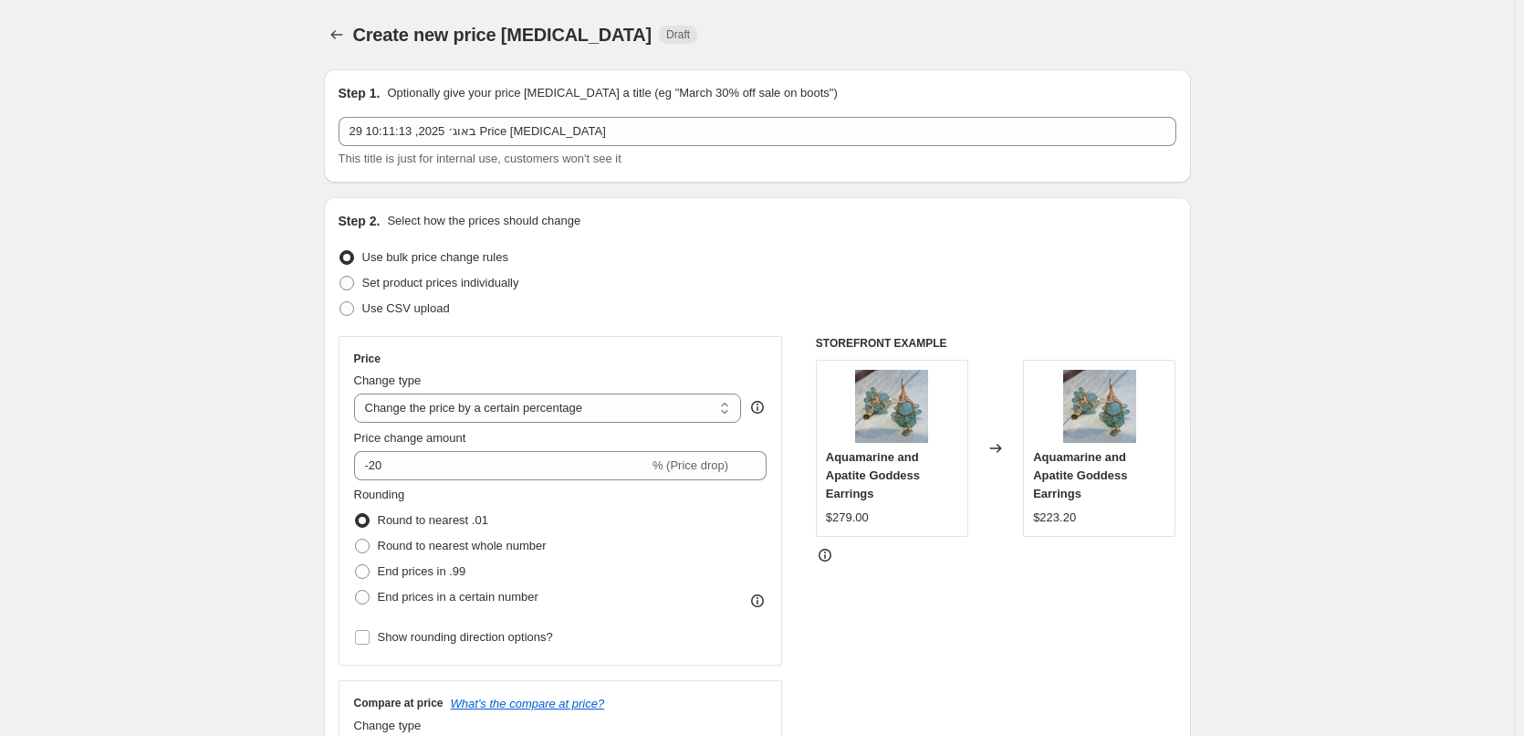
scroll to position [91, 0]
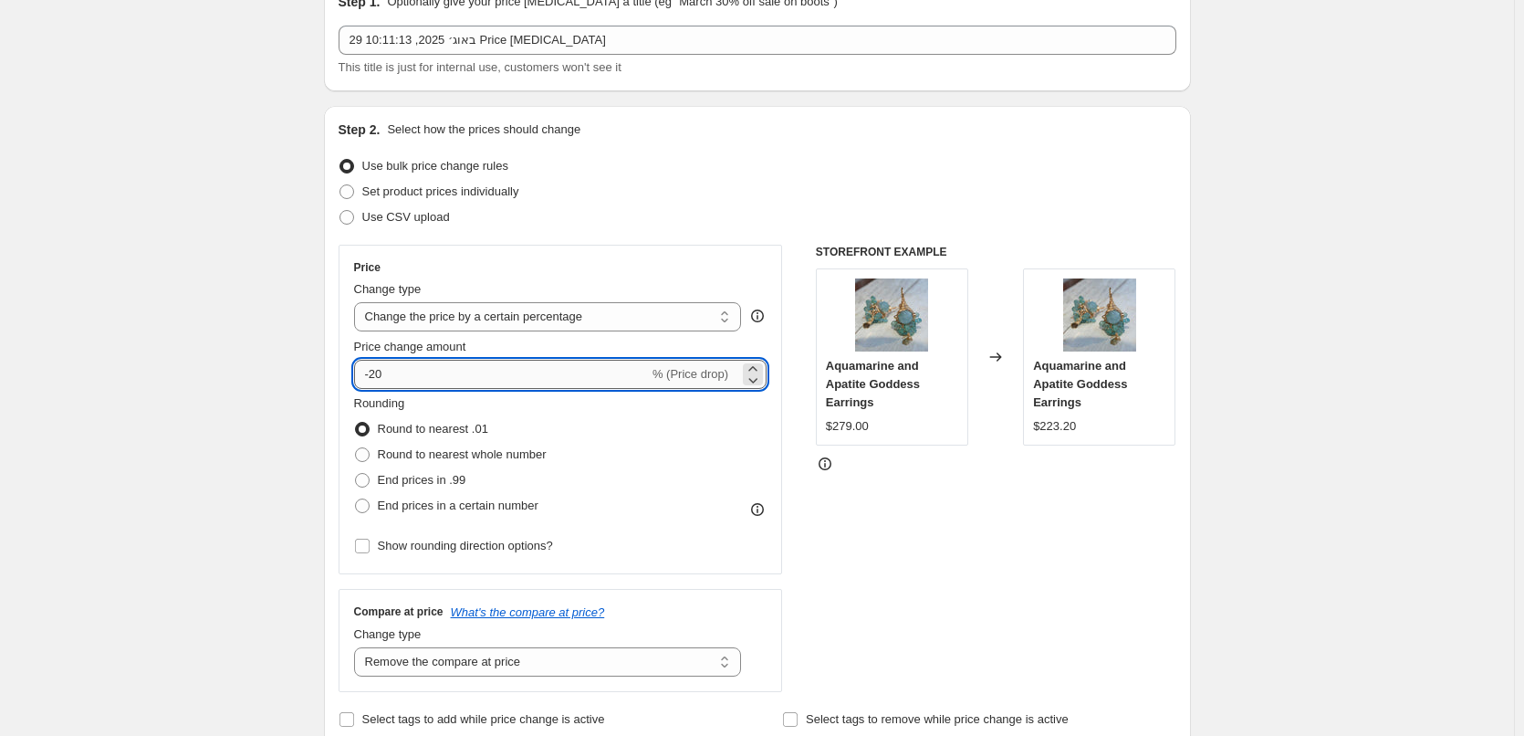
drag, startPoint x: 376, startPoint y: 377, endPoint x: 392, endPoint y: 371, distance: 17.3
click at [392, 371] on input "-20" at bounding box center [501, 374] width 295 height 29
click at [386, 374] on input "-15" at bounding box center [501, 374] width 295 height 29
type input "-12"
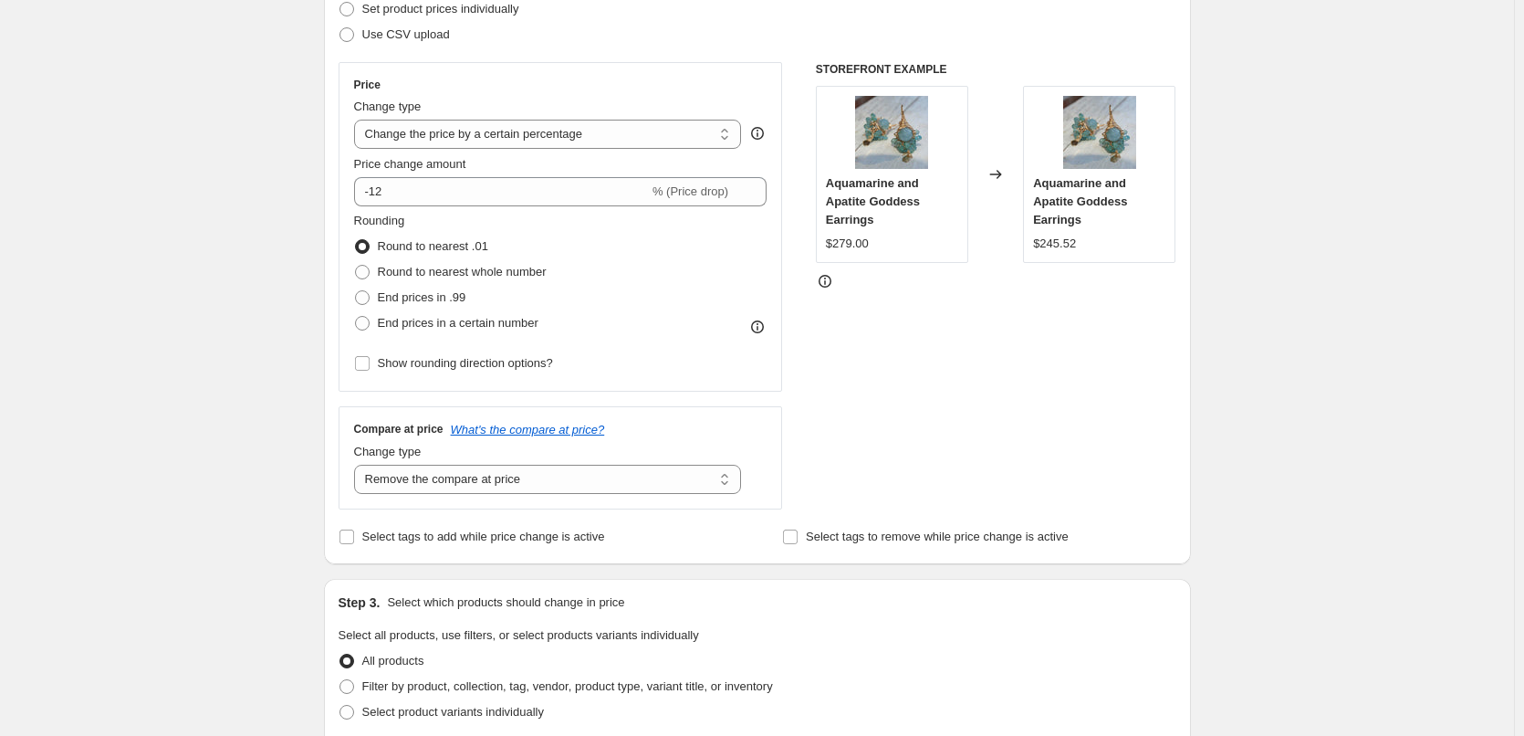
scroll to position [183, 0]
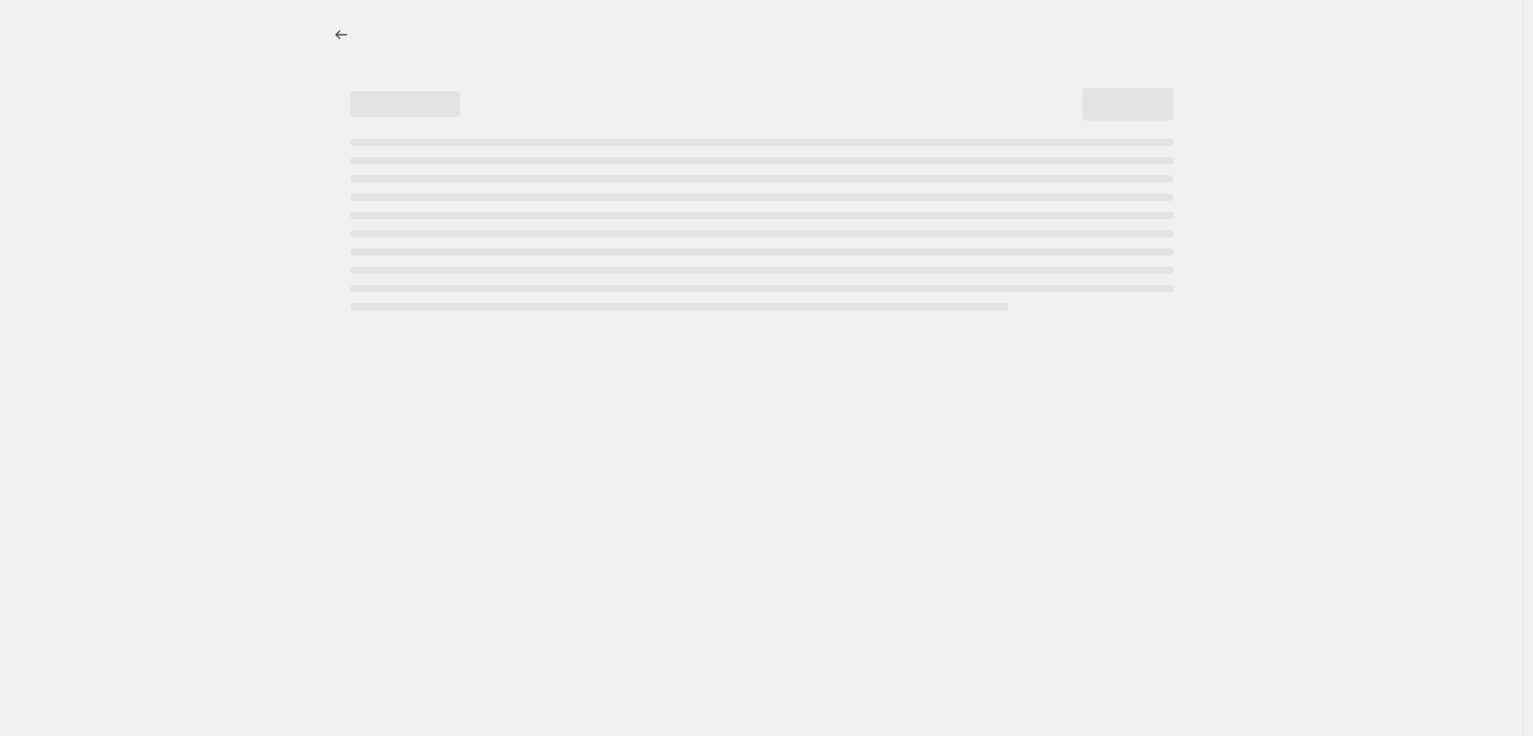
select select "percentage"
select select "remove"
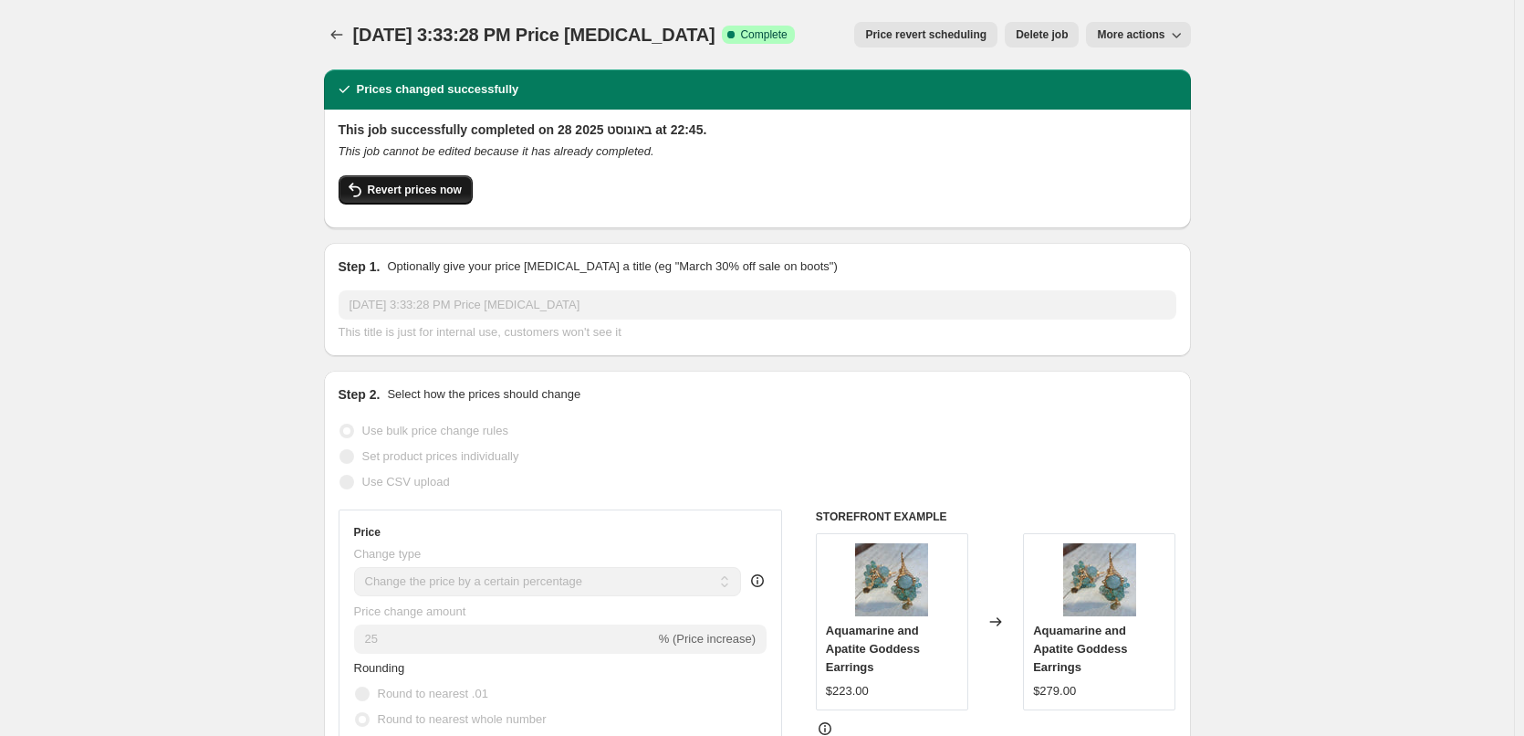
click at [456, 193] on span "Revert prices now" at bounding box center [415, 190] width 94 height 15
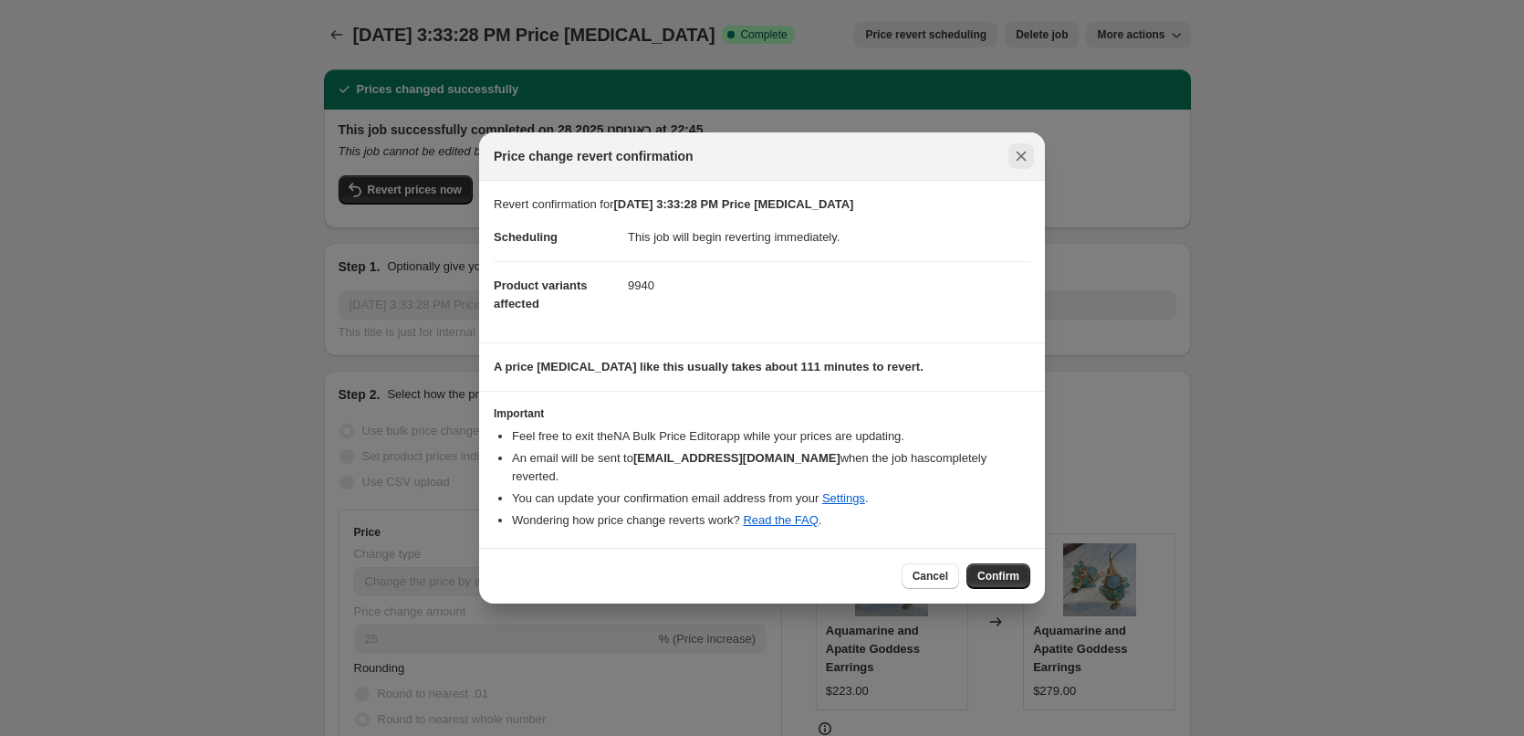
click at [1028, 165] on icon "Close" at bounding box center [1021, 156] width 18 height 18
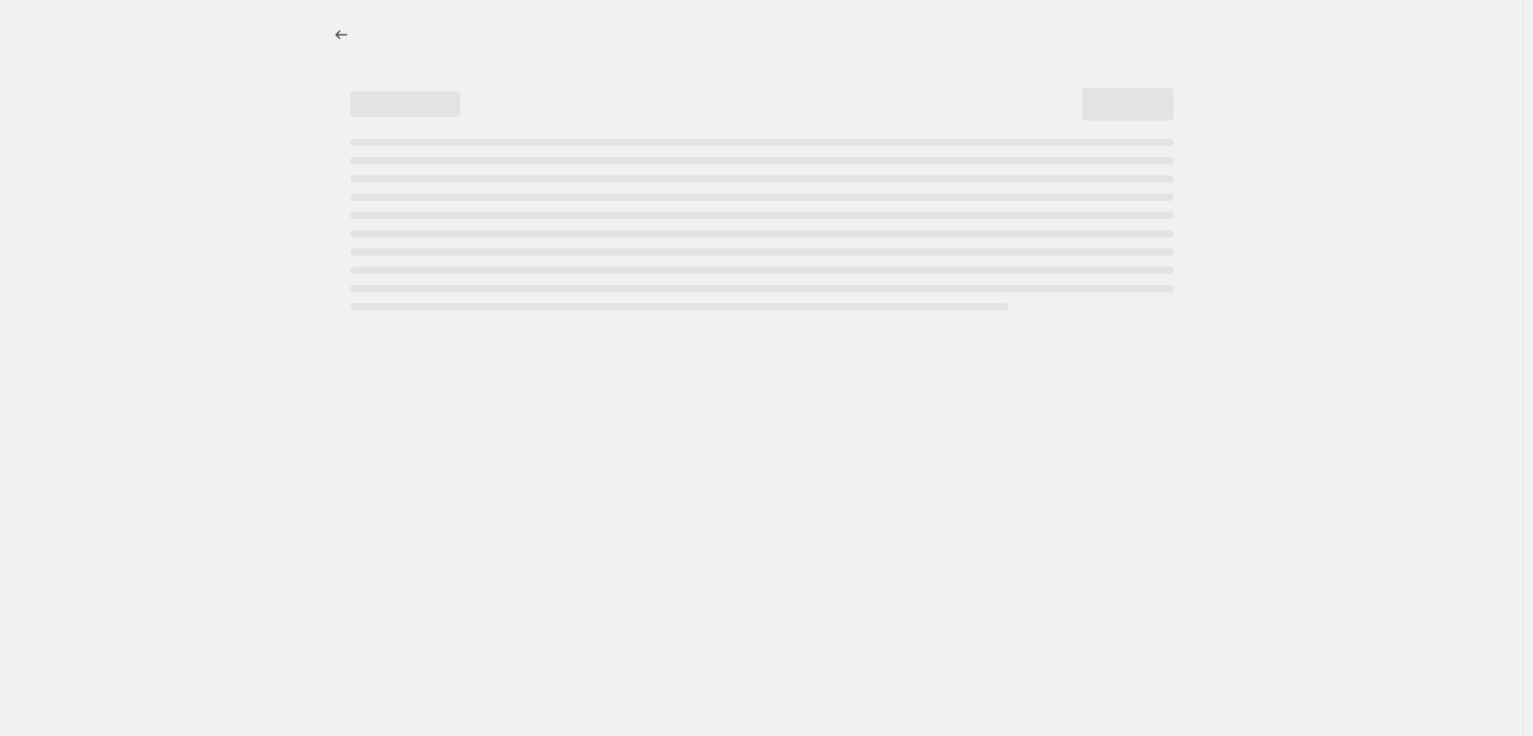
select select "percentage"
select select "remove"
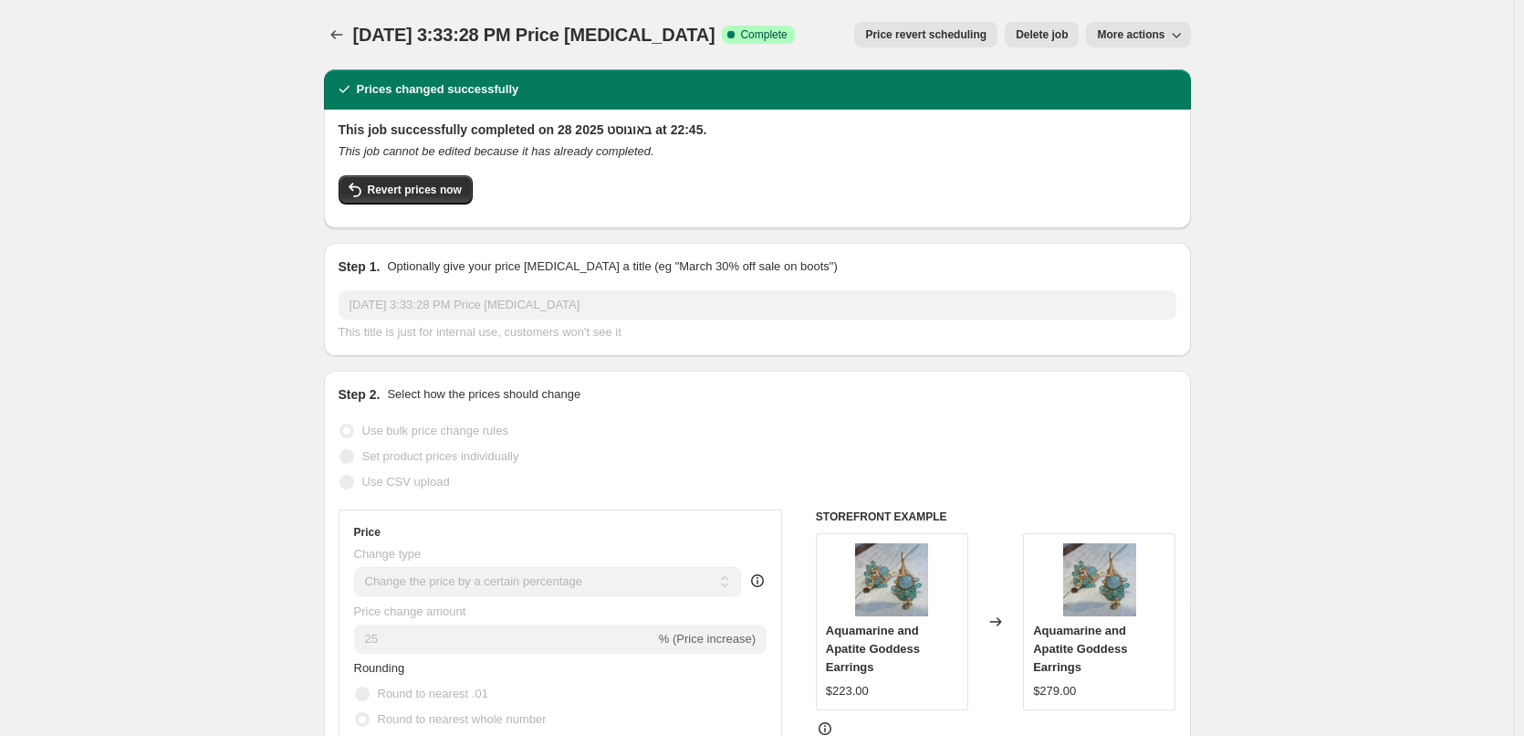
click at [1183, 29] on icon "button" at bounding box center [1176, 35] width 18 height 18
click at [455, 186] on span "Revert prices now" at bounding box center [415, 190] width 94 height 15
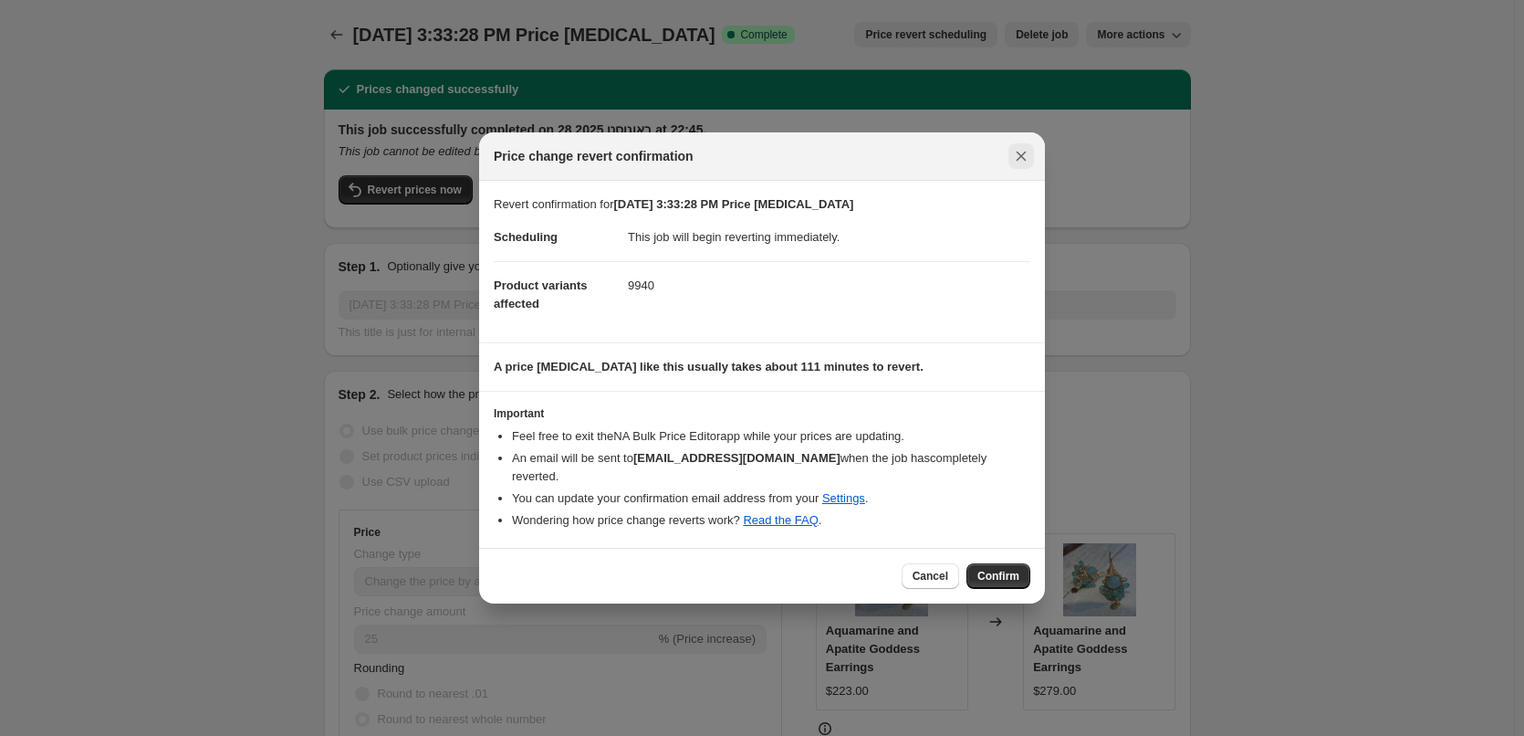
click at [1027, 165] on icon "Close" at bounding box center [1021, 156] width 18 height 18
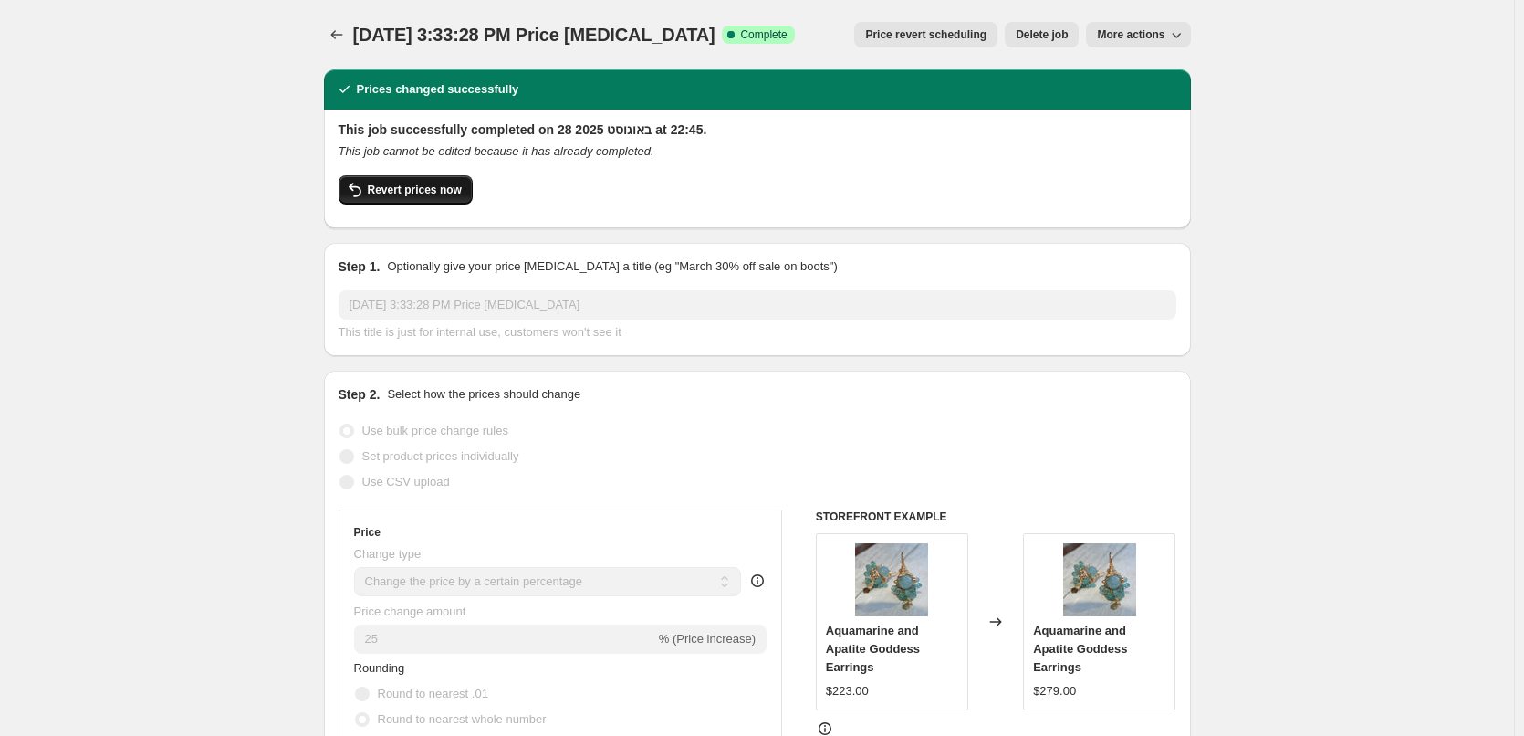
click at [462, 185] on span "Revert prices now" at bounding box center [415, 190] width 94 height 15
